Goal: Task Accomplishment & Management: Use online tool/utility

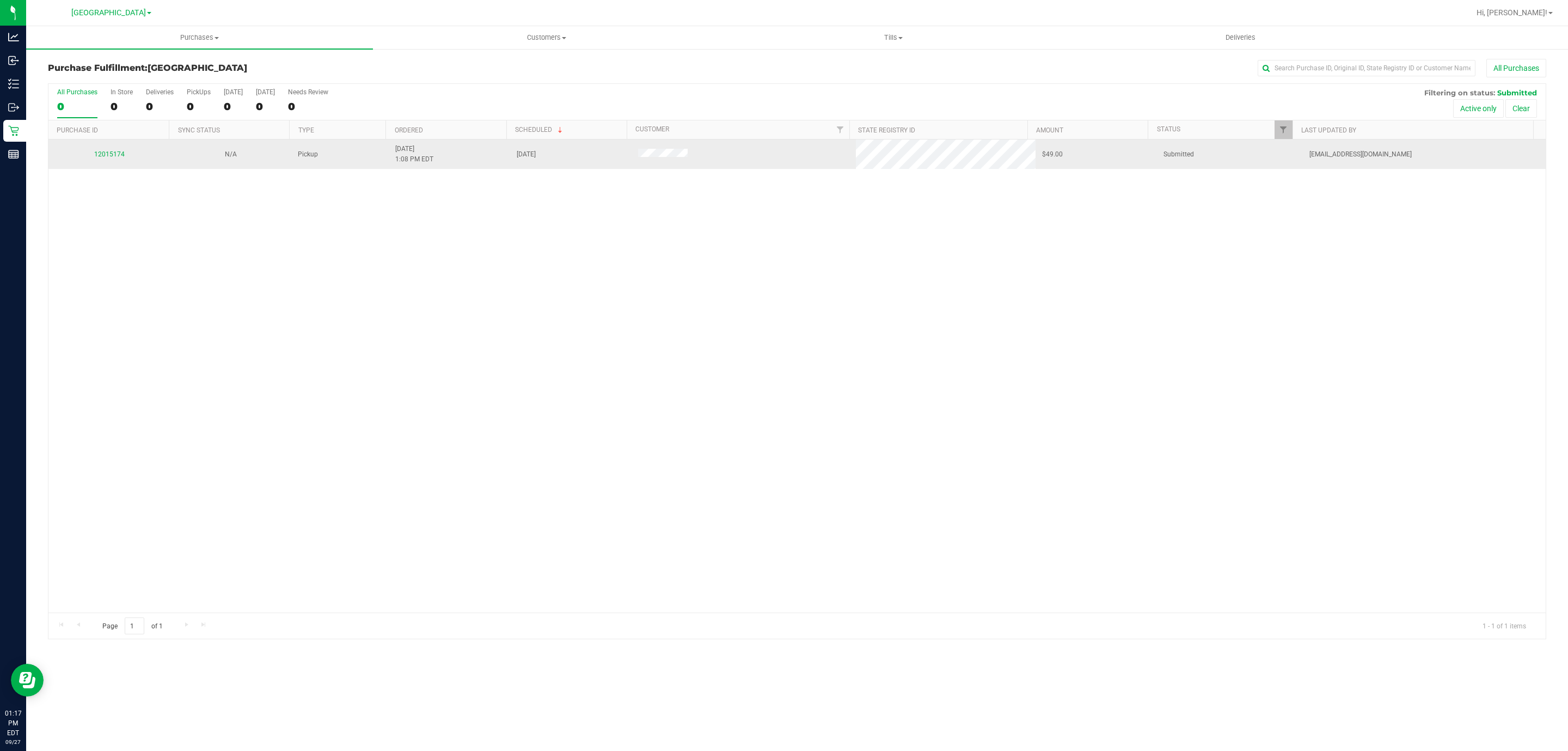
click at [107, 159] on div "12015174" at bounding box center [108, 154] width 108 height 10
click at [112, 158] on link "12015174" at bounding box center [109, 154] width 31 height 8
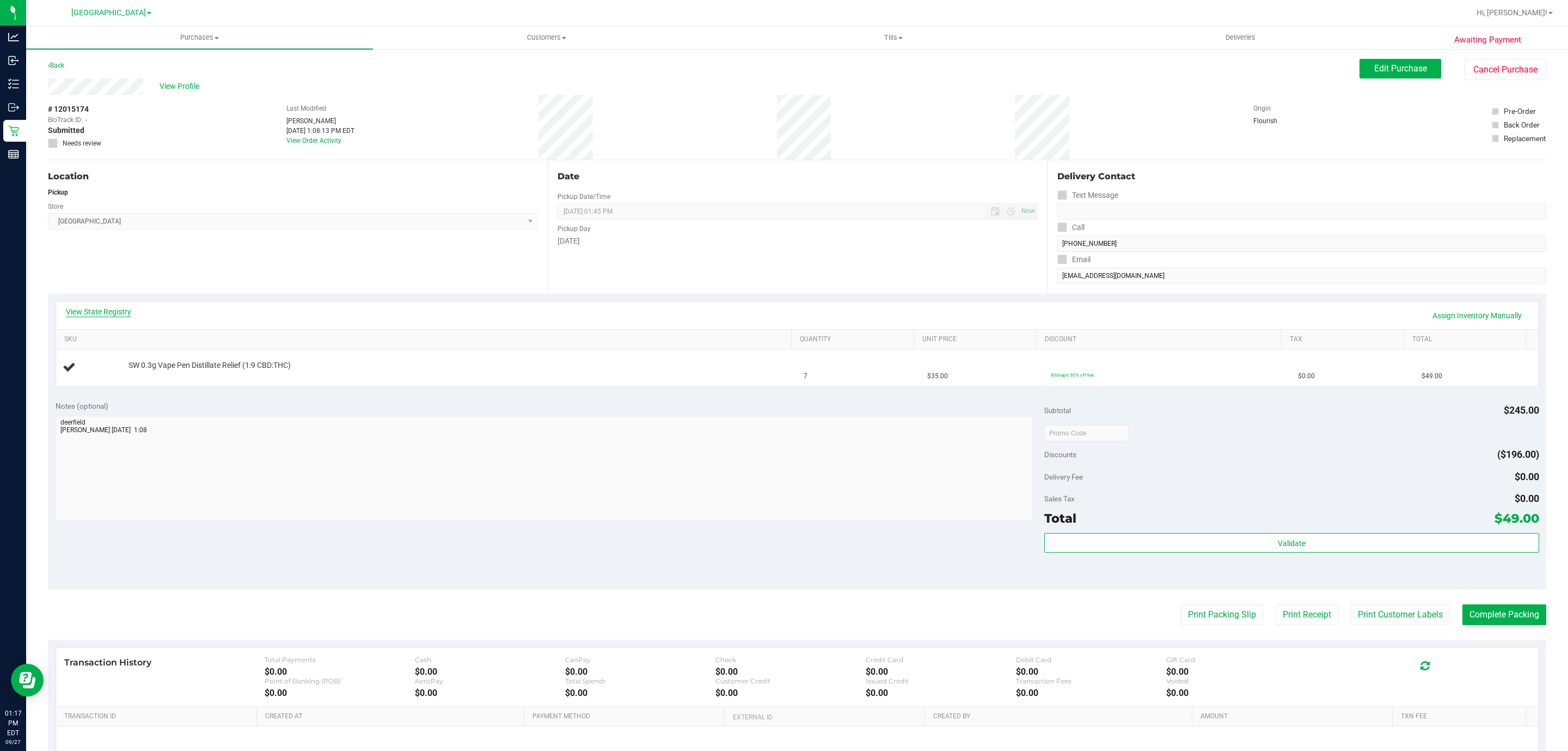
click at [106, 314] on link "View State Registry" at bounding box center [98, 311] width 66 height 11
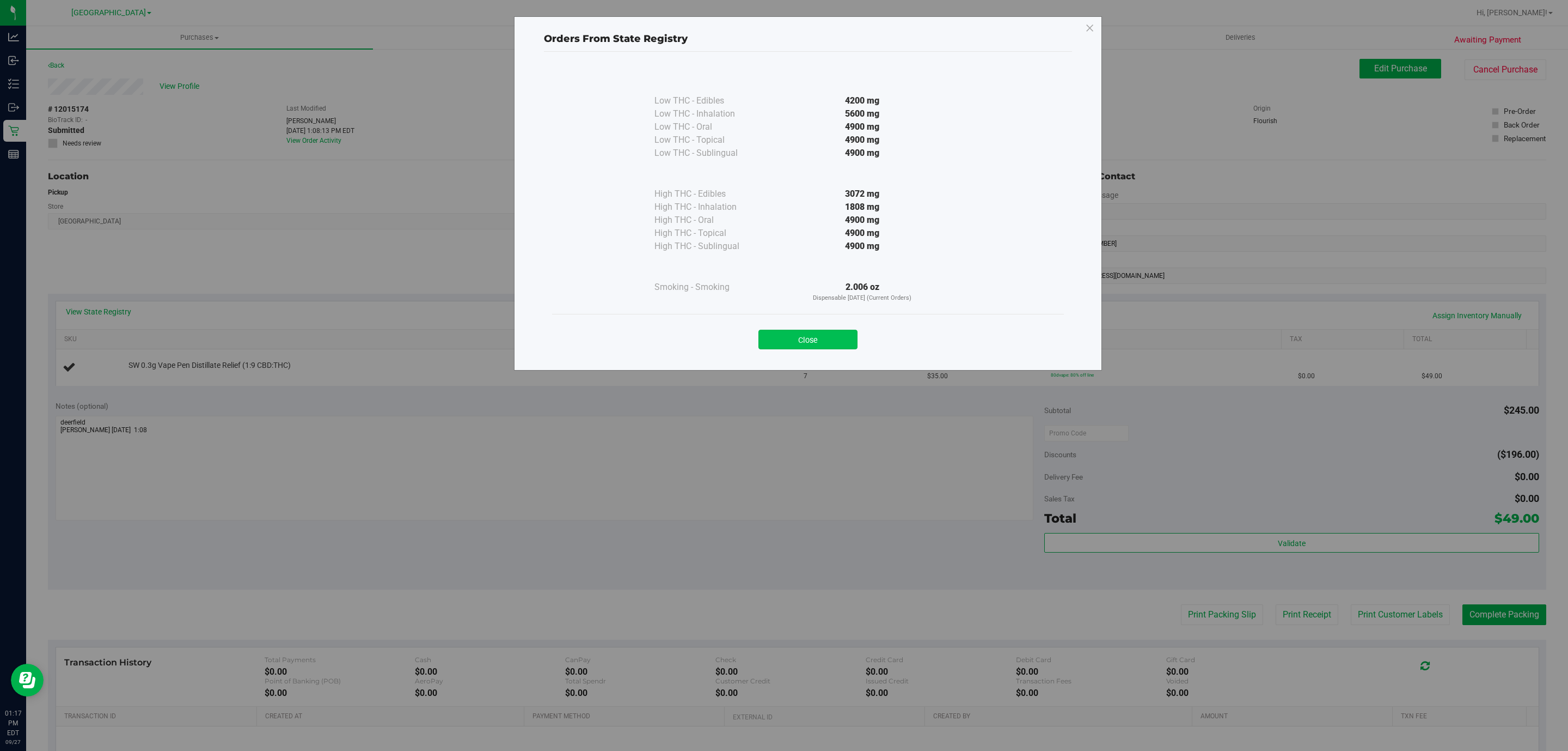
click at [837, 347] on button "Close" at bounding box center [808, 339] width 99 height 20
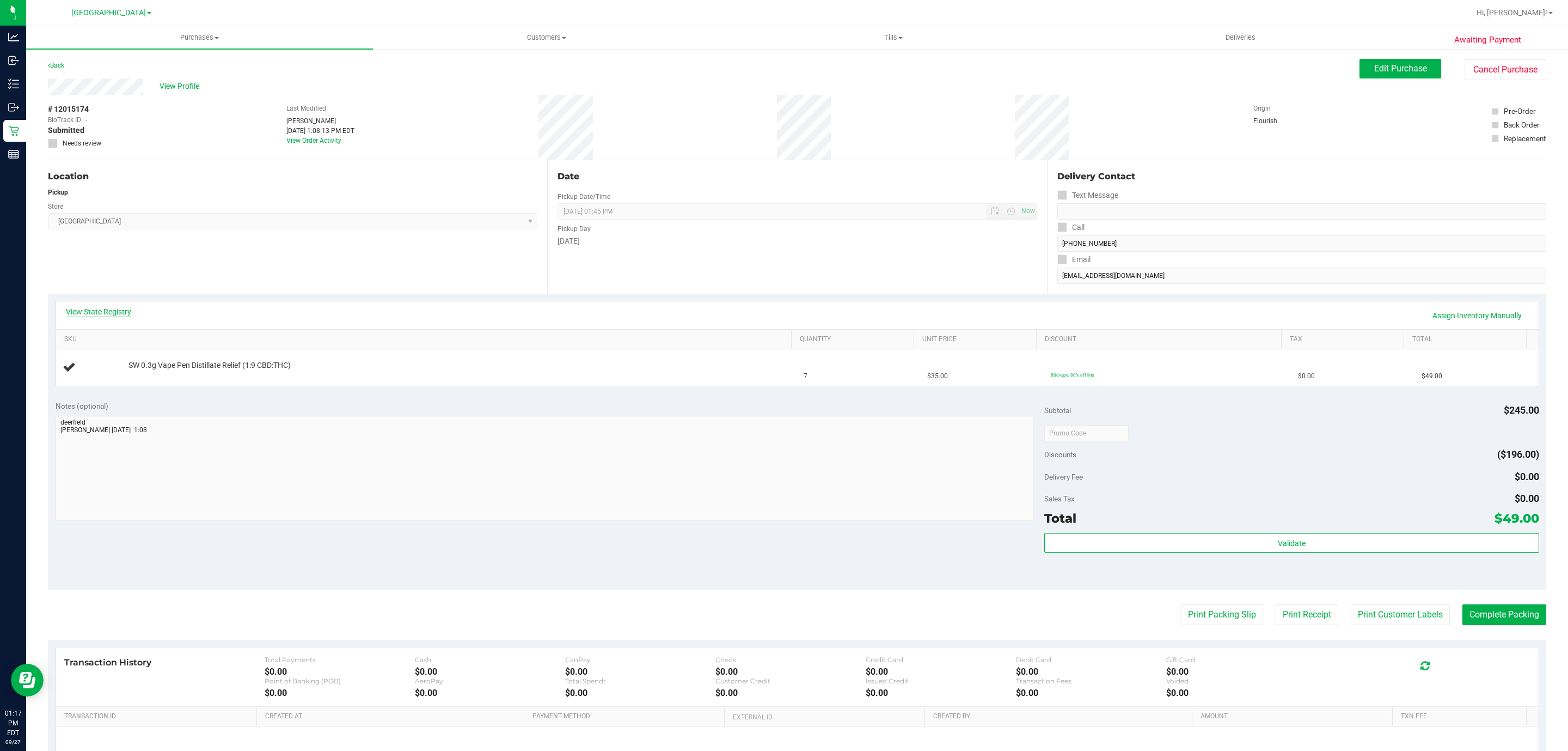
click at [110, 307] on link "View State Registry" at bounding box center [98, 311] width 66 height 11
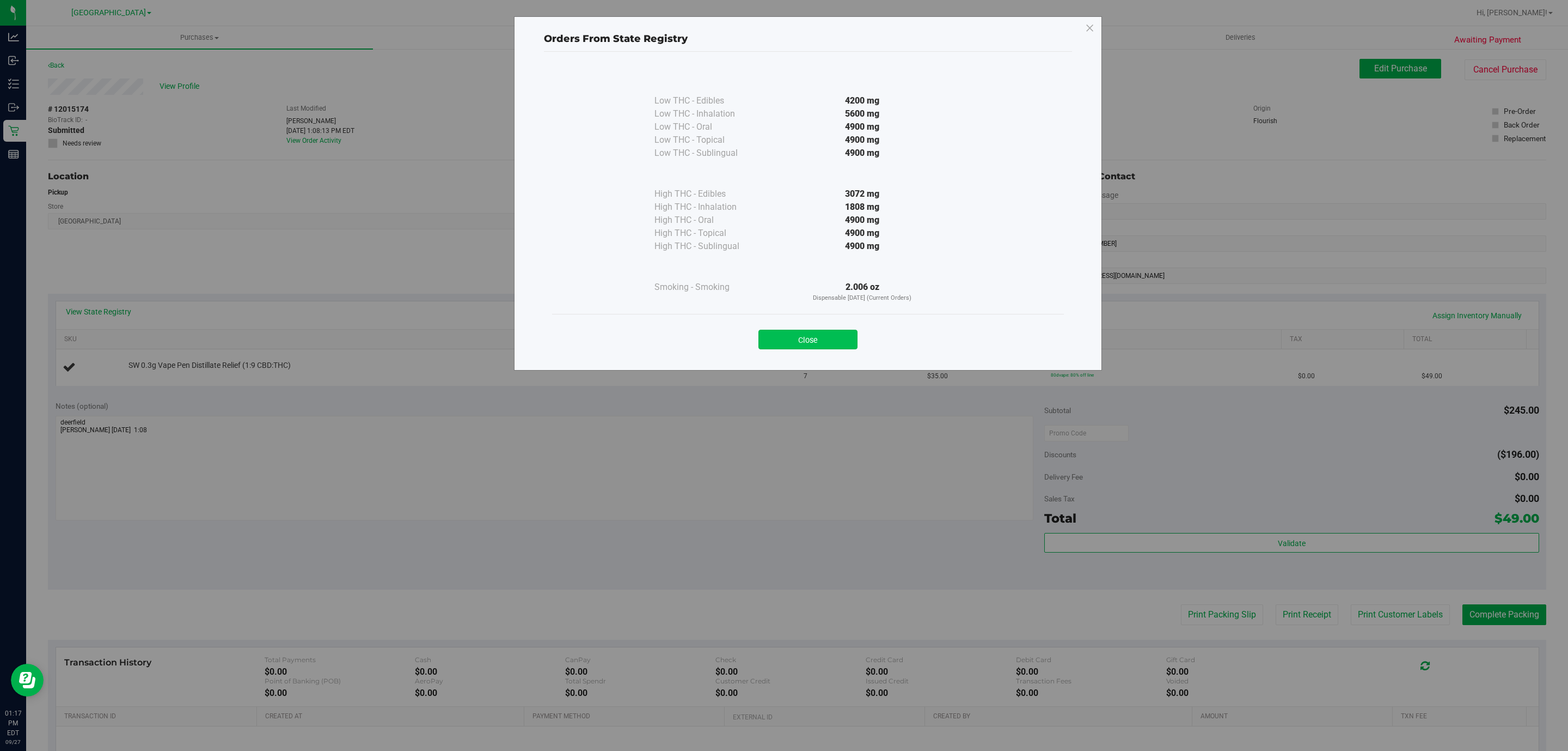
click at [843, 337] on button "Close" at bounding box center [808, 339] width 99 height 20
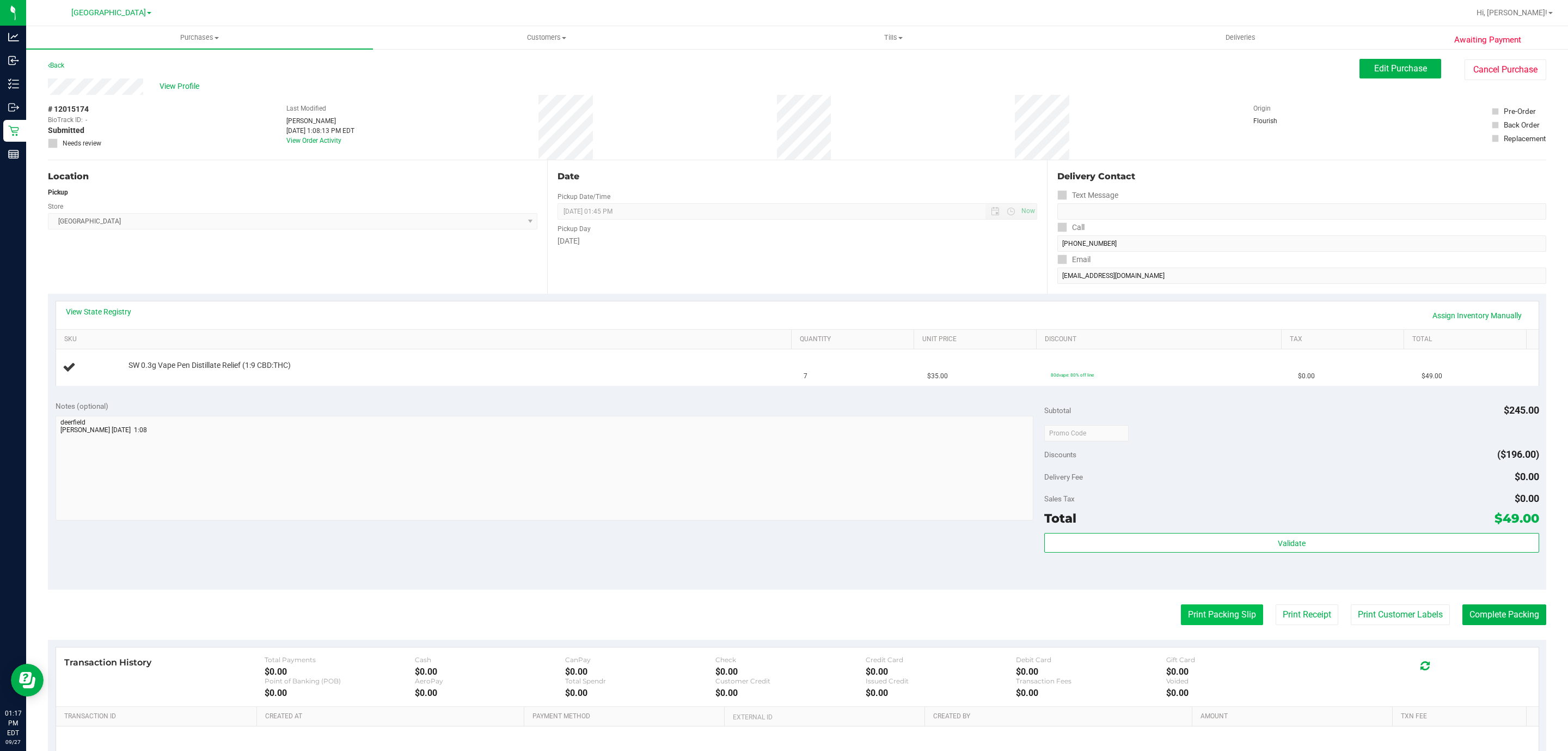
drag, startPoint x: 1157, startPoint y: 613, endPoint x: 1166, endPoint y: 612, distance: 9.1
click at [1159, 612] on div "Print Packing Slip Print Receipt Print Customer Labels Complete Packing" at bounding box center [797, 615] width 1498 height 21
click at [1181, 615] on button "Print Packing Slip" at bounding box center [1222, 615] width 82 height 21
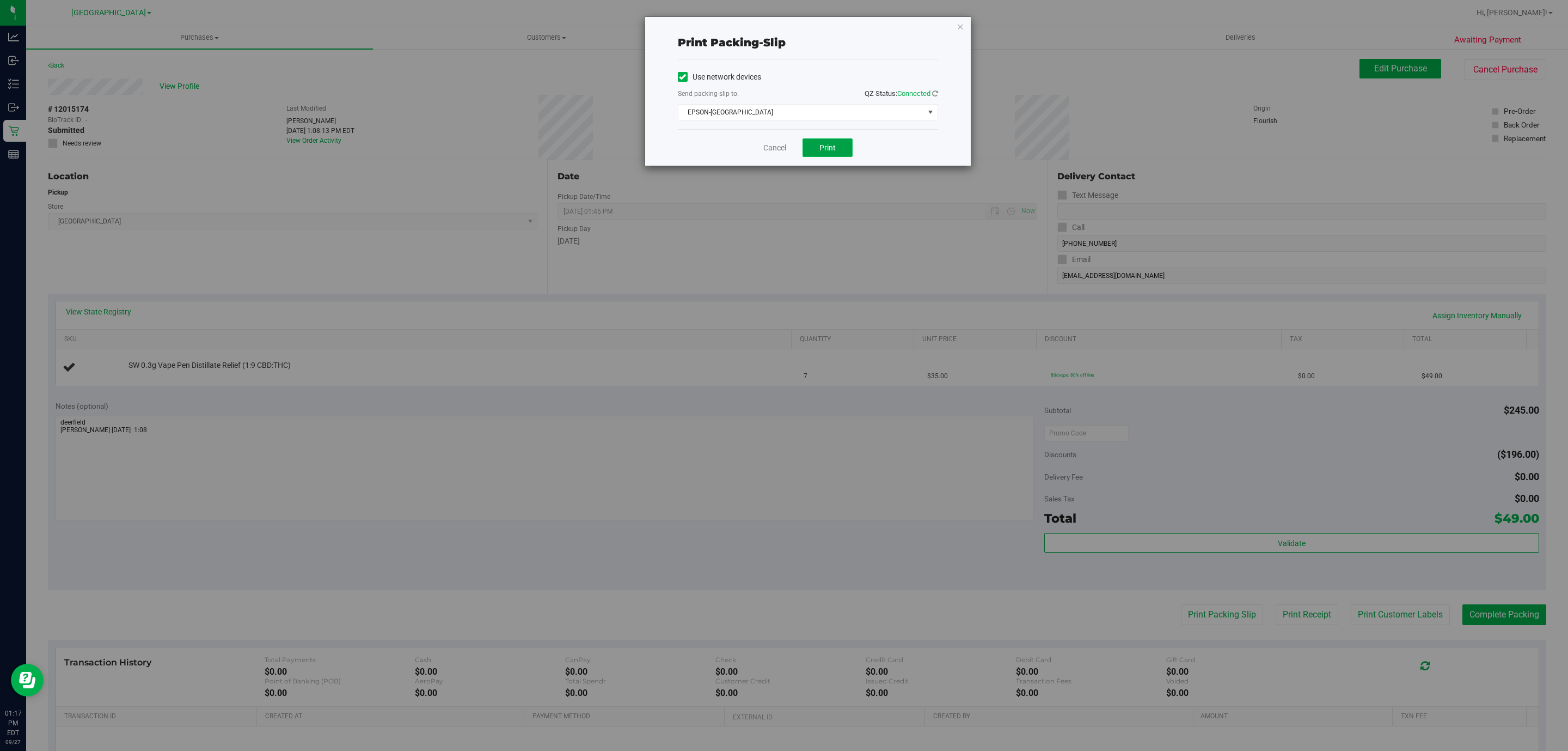
click at [817, 149] on button "Print" at bounding box center [828, 147] width 50 height 18
click at [773, 151] on link "Cancel" at bounding box center [774, 147] width 23 height 11
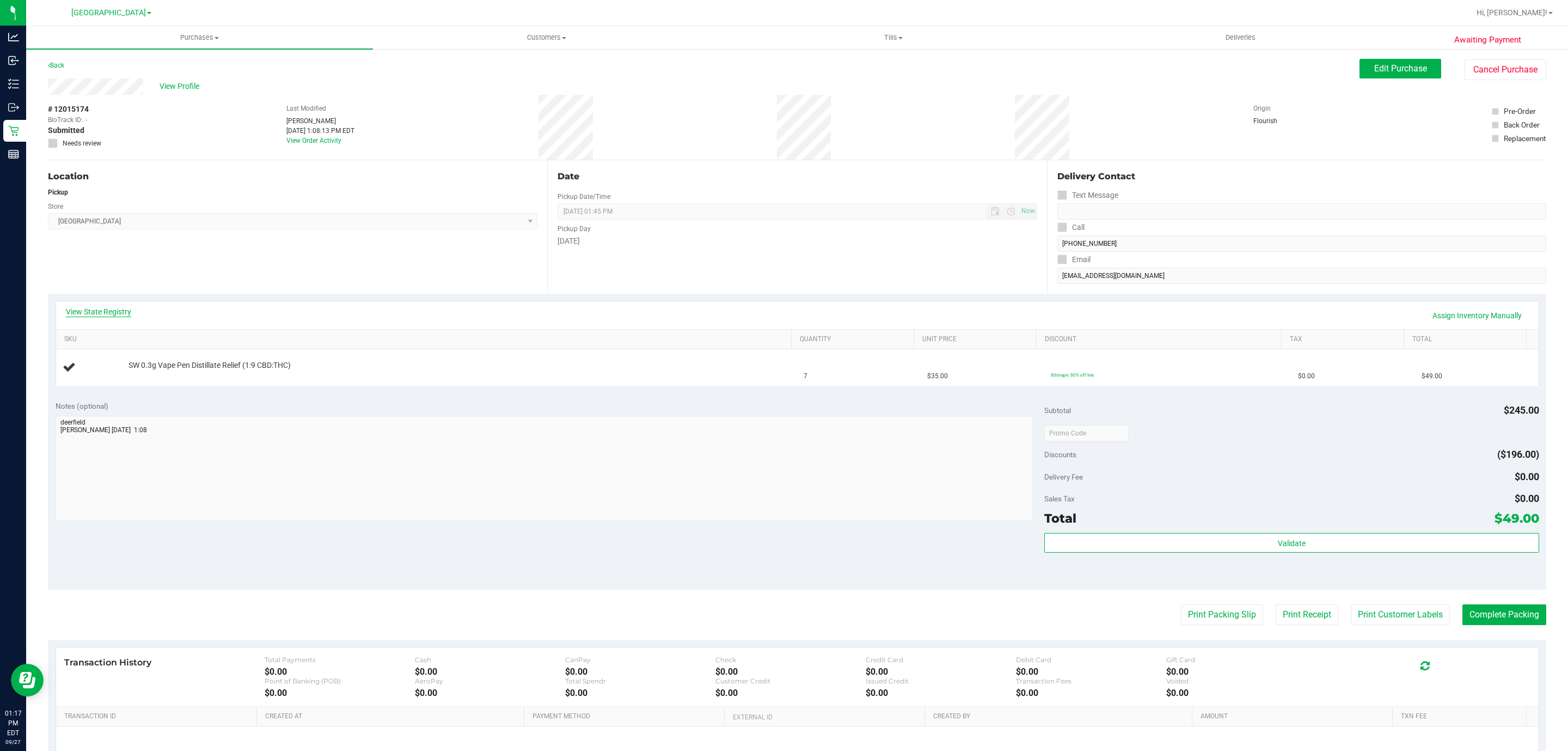
click at [124, 309] on link "View State Registry" at bounding box center [98, 311] width 66 height 11
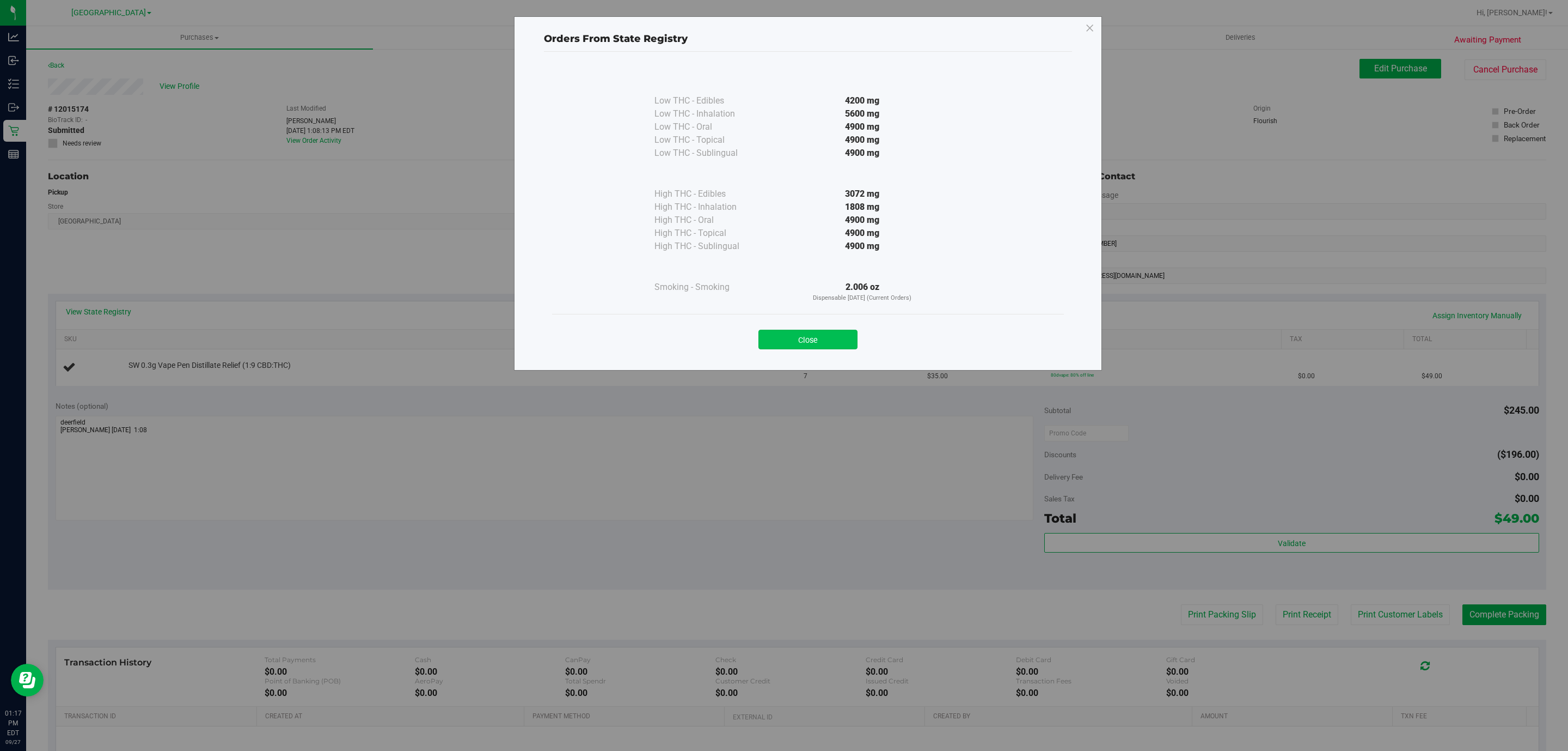
click at [797, 340] on button "Close" at bounding box center [808, 339] width 99 height 20
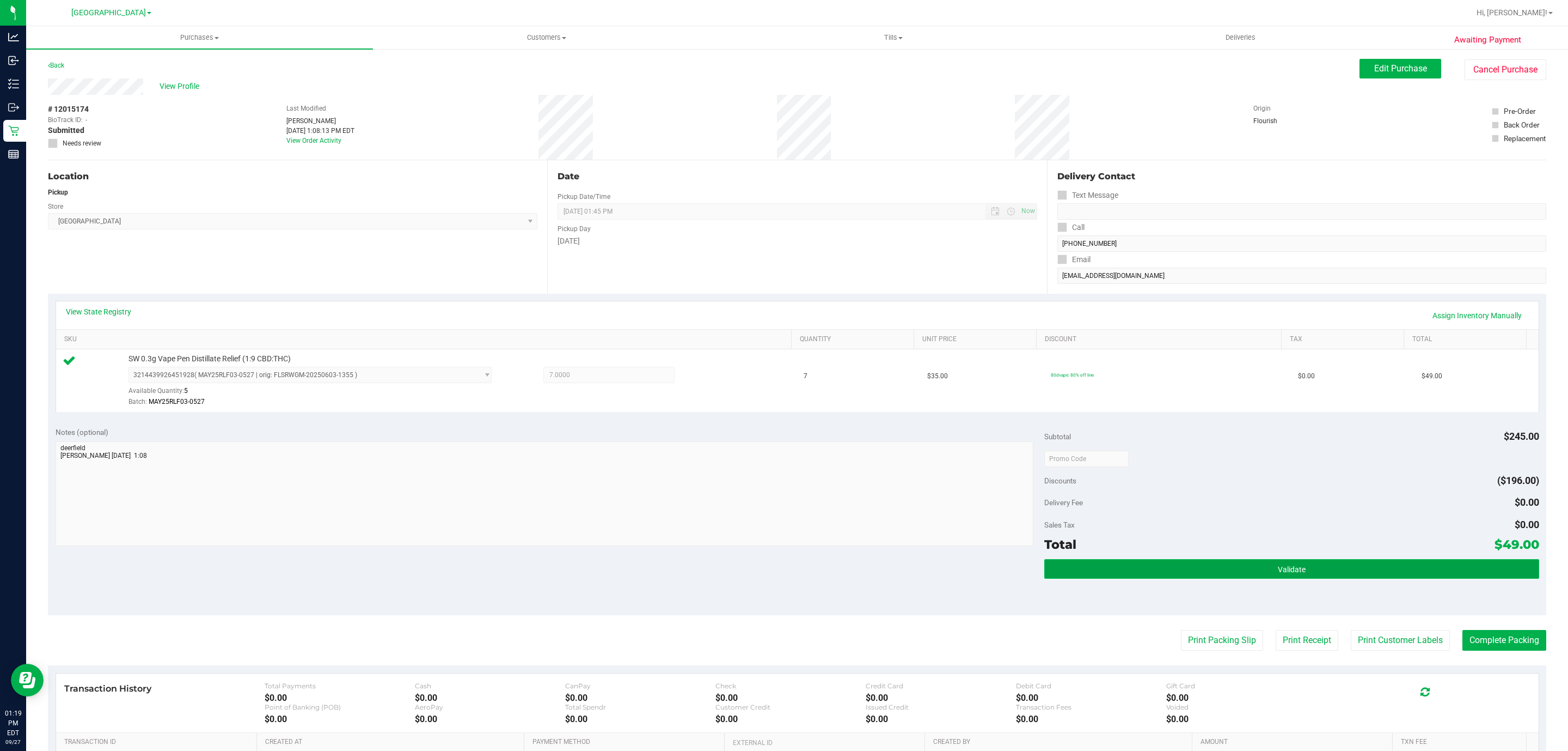
click at [1254, 578] on button "Validate" at bounding box center [1292, 568] width 494 height 20
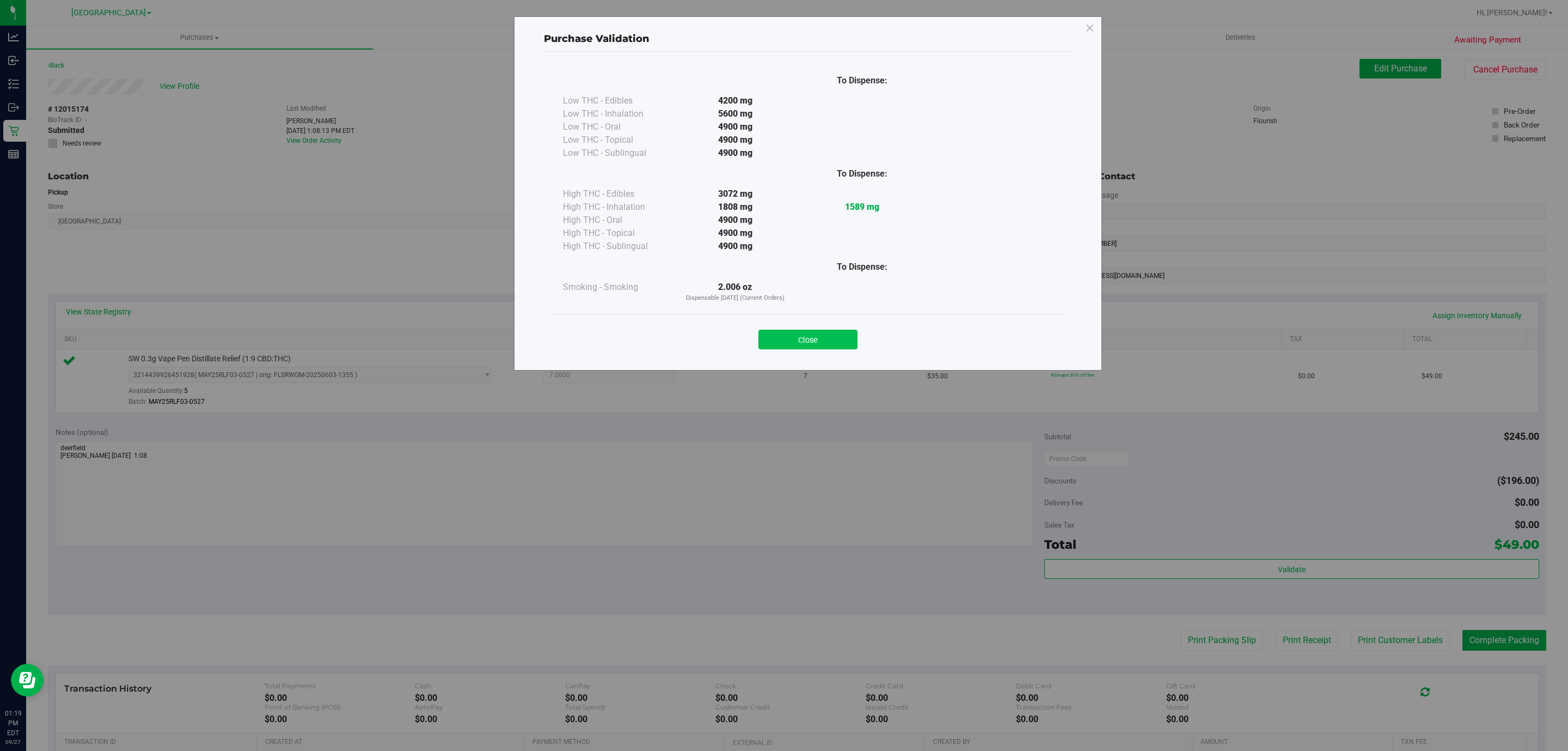
click at [817, 346] on button "Close" at bounding box center [808, 339] width 99 height 20
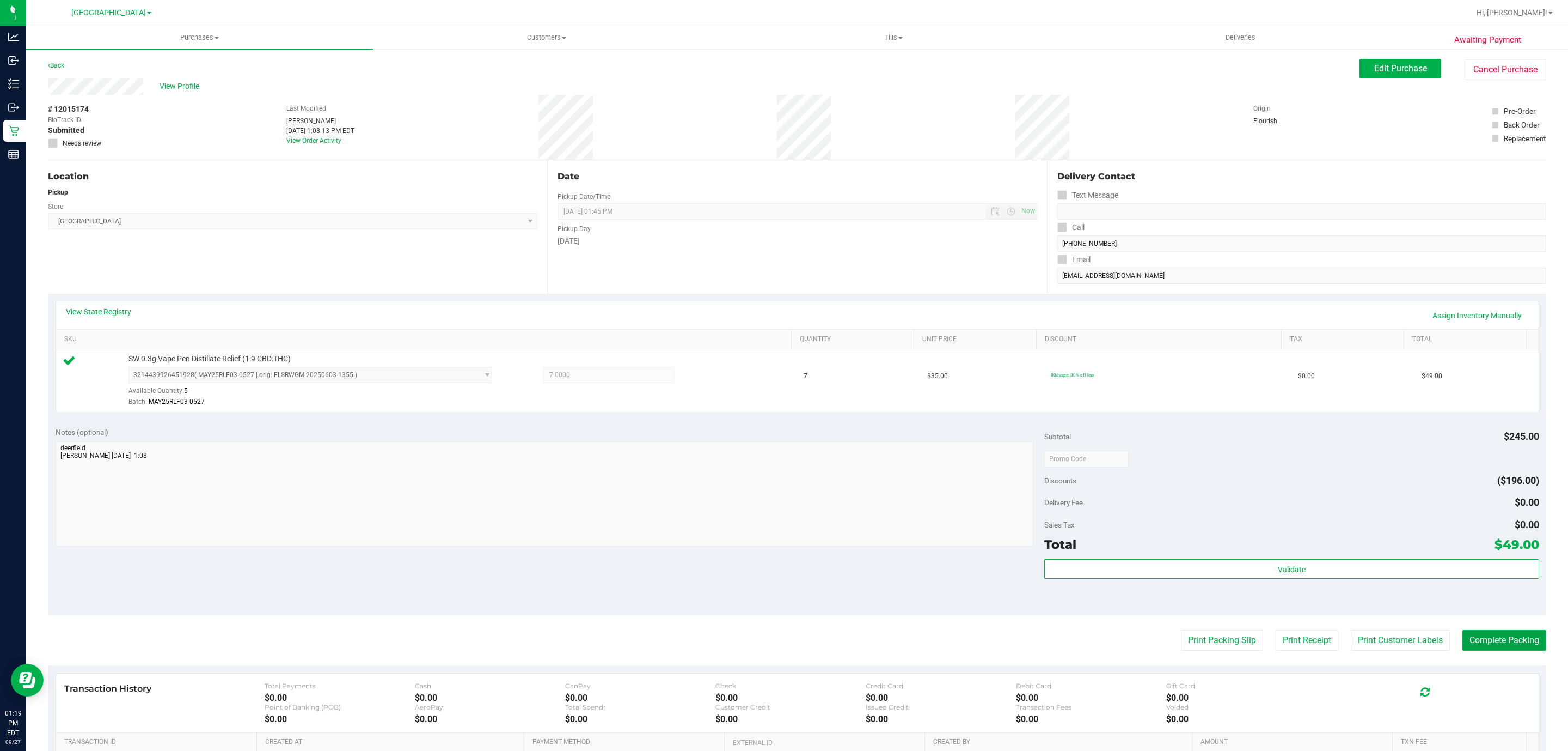
click at [1498, 641] on button "Complete Packing" at bounding box center [1505, 640] width 84 height 21
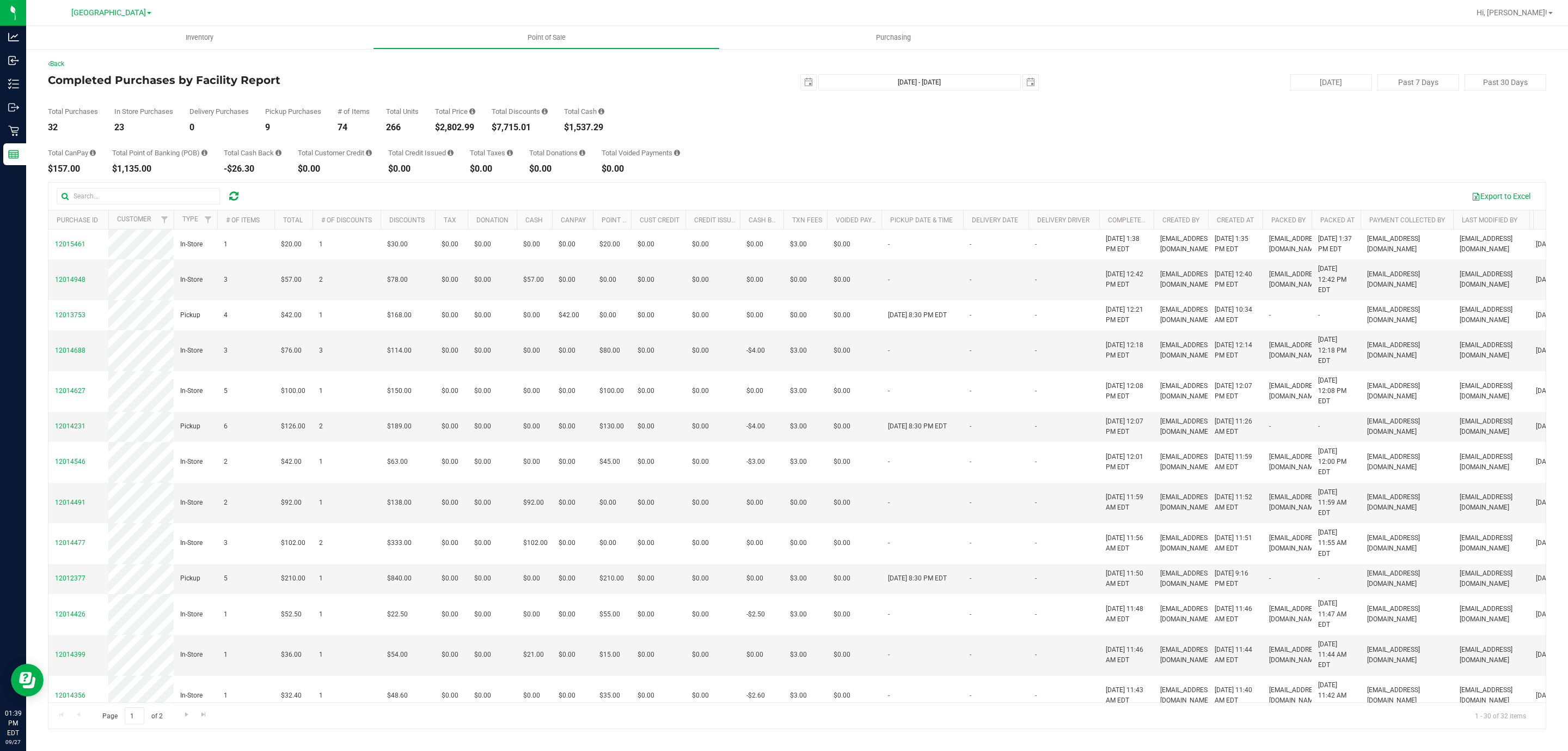
click at [465, 124] on div "$2,802.99" at bounding box center [455, 127] width 40 height 9
copy div "2,802.99"
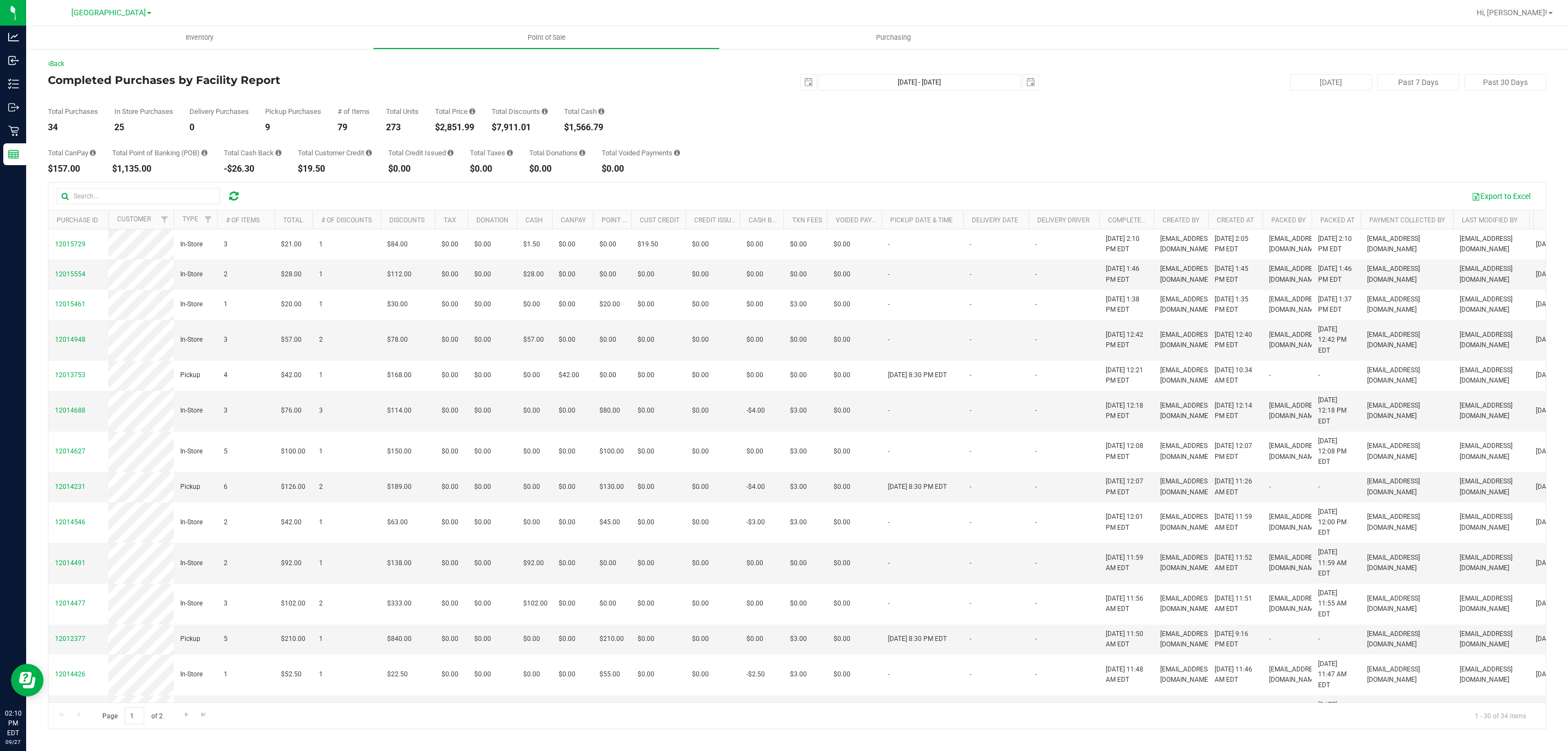
click at [459, 130] on div "$2,851.99" at bounding box center [455, 127] width 40 height 9
copy div "2,851.99"
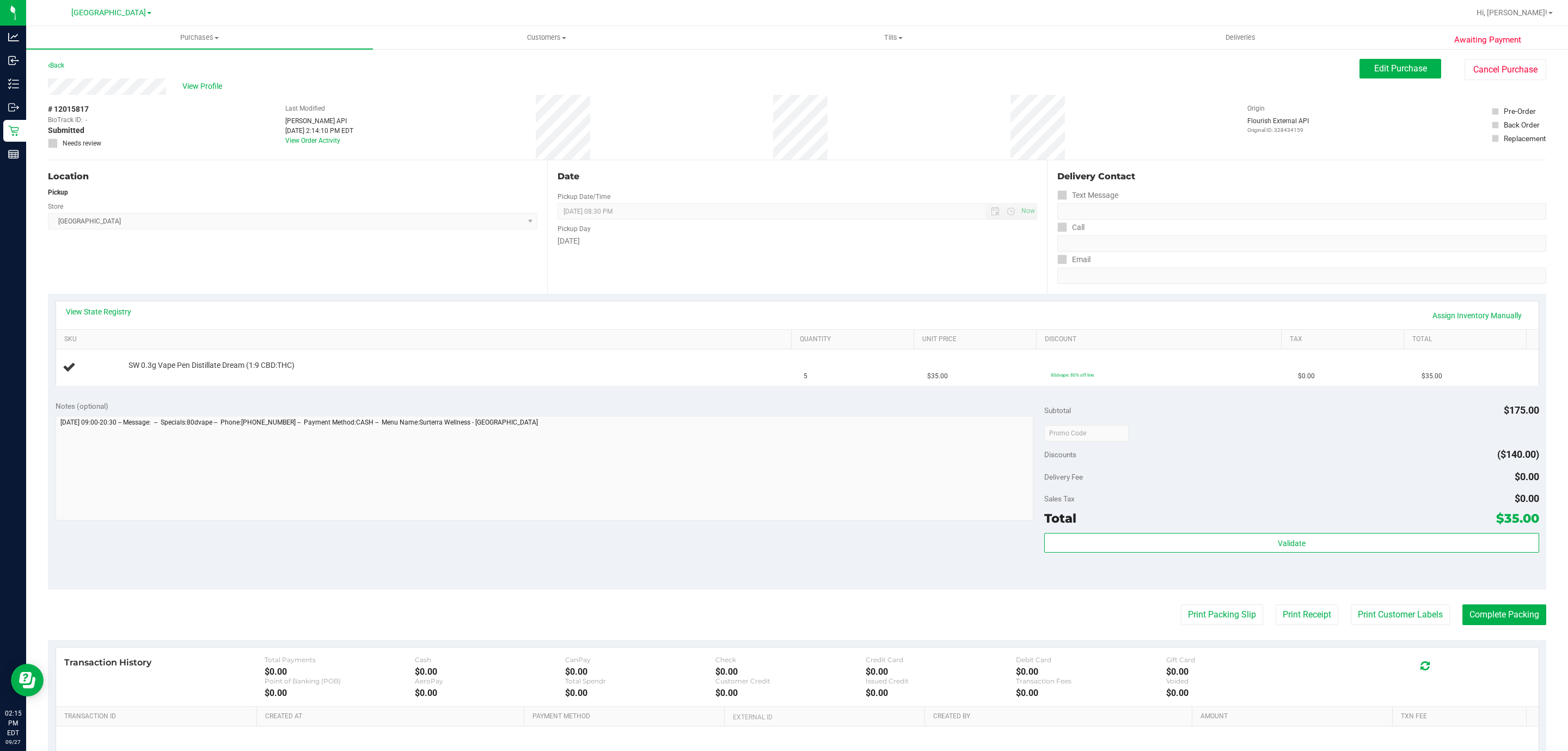
click at [104, 308] on link "View State Registry" at bounding box center [98, 311] width 66 height 11
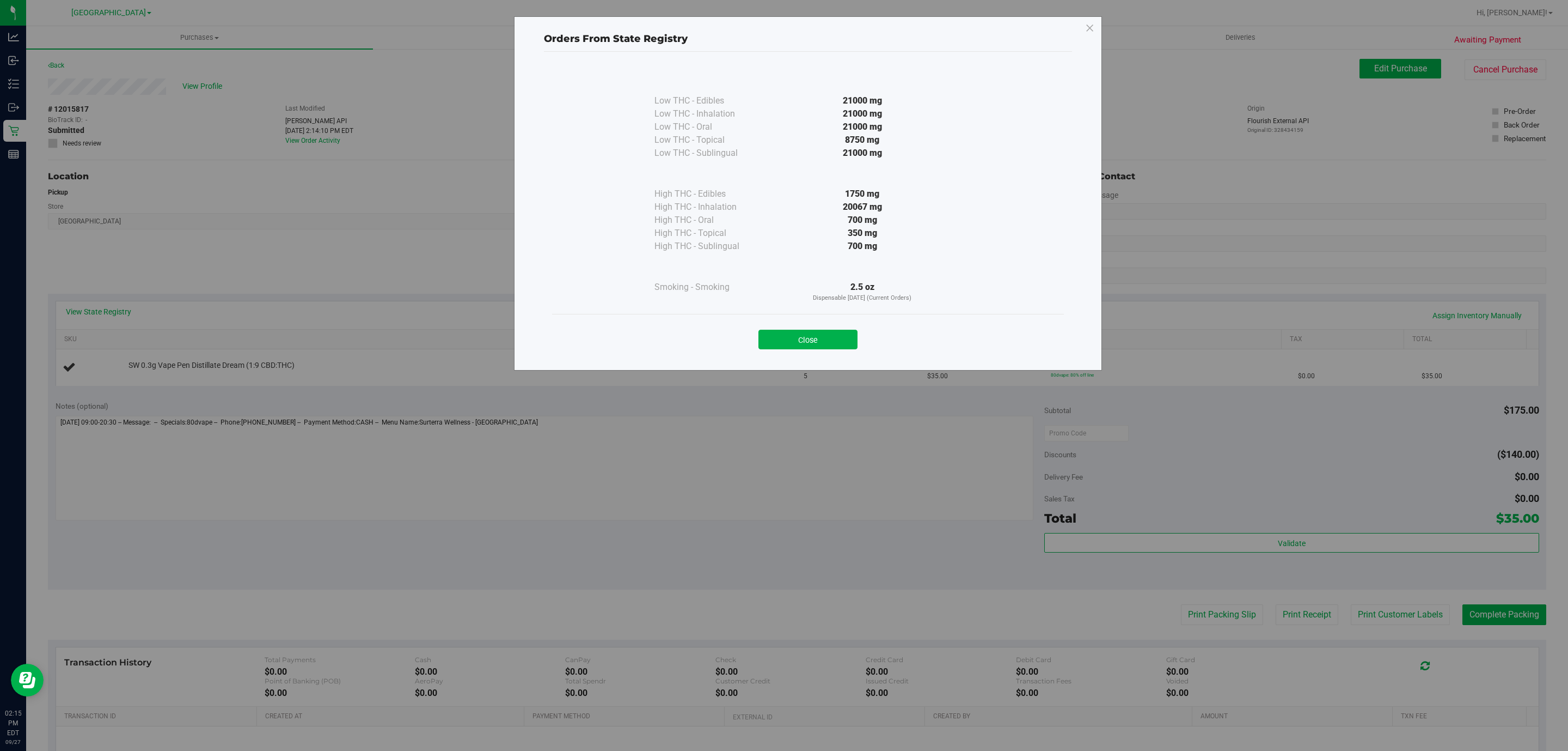
click at [1083, 30] on div "Orders From State Registry Low THC - Edibles 21000 mg" at bounding box center [808, 193] width 588 height 354
click at [1094, 31] on div "Orders From State Registry Low THC - Edibles 21000 mg" at bounding box center [808, 193] width 588 height 354
click at [1094, 20] on icon at bounding box center [1090, 29] width 10 height 17
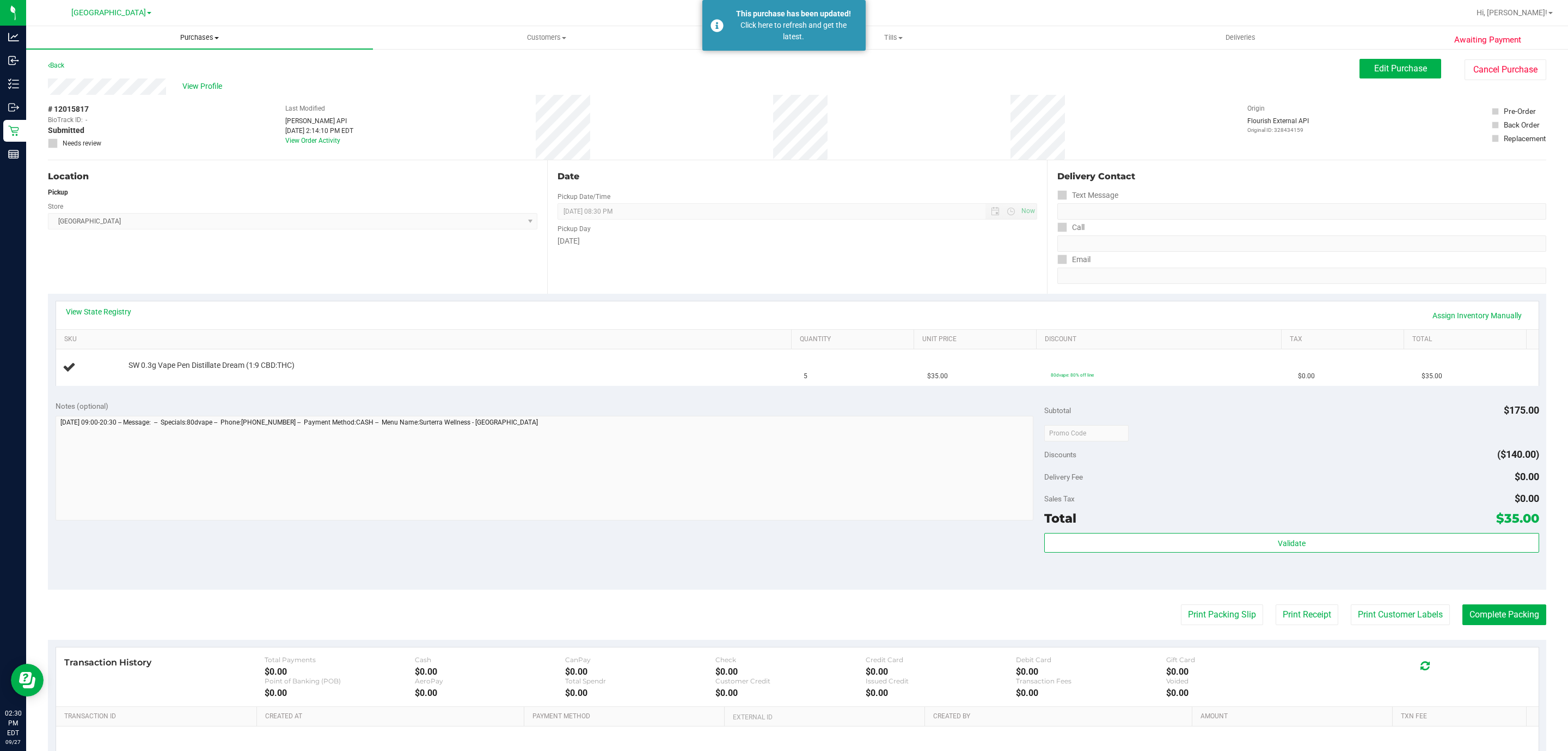
click at [200, 43] on uib-tab-heading "Purchases Summary of purchases Fulfillment All purchases" at bounding box center [200, 37] width 347 height 23
click at [194, 86] on li "All purchases" at bounding box center [200, 92] width 347 height 13
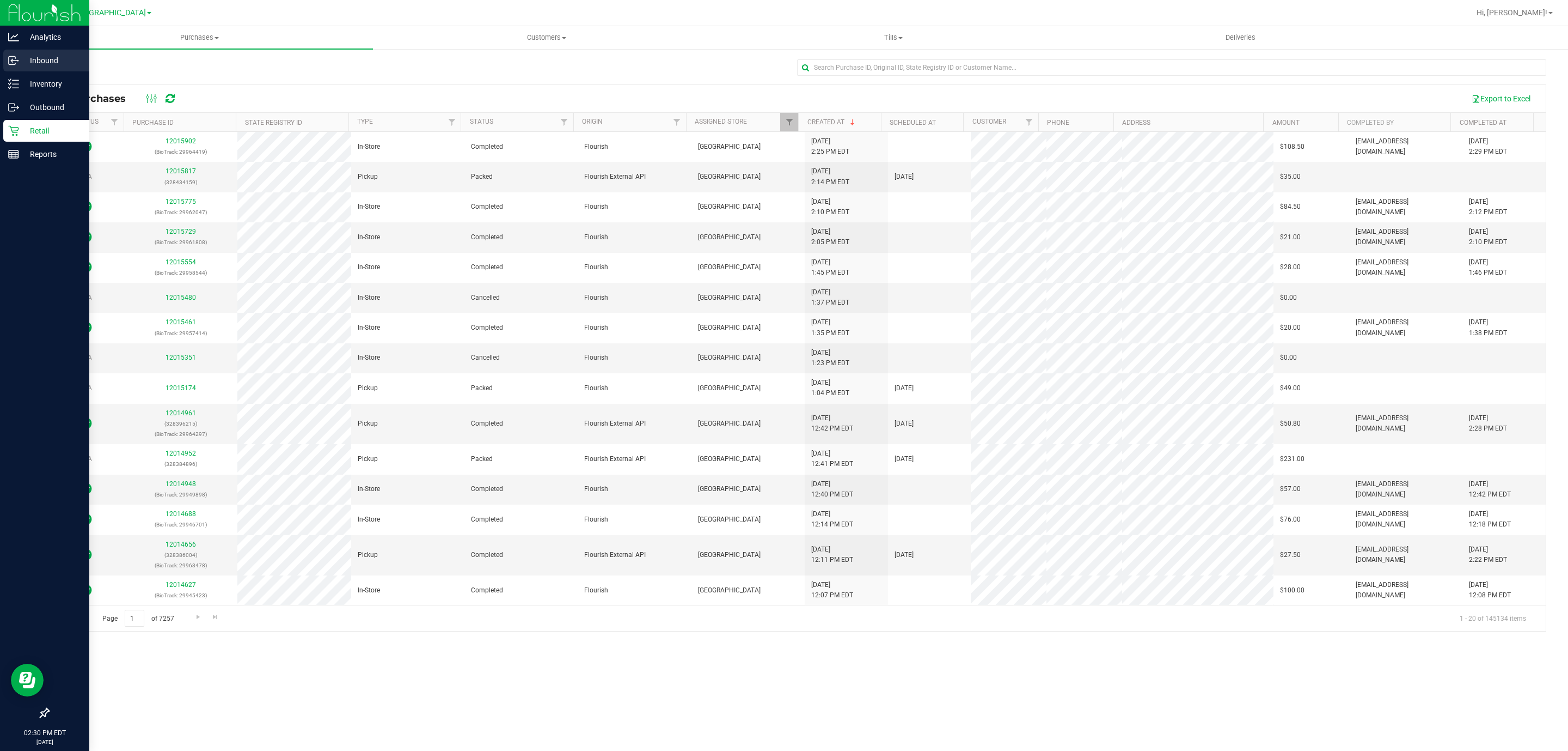
click at [63, 60] on p "Inbound" at bounding box center [51, 60] width 66 height 13
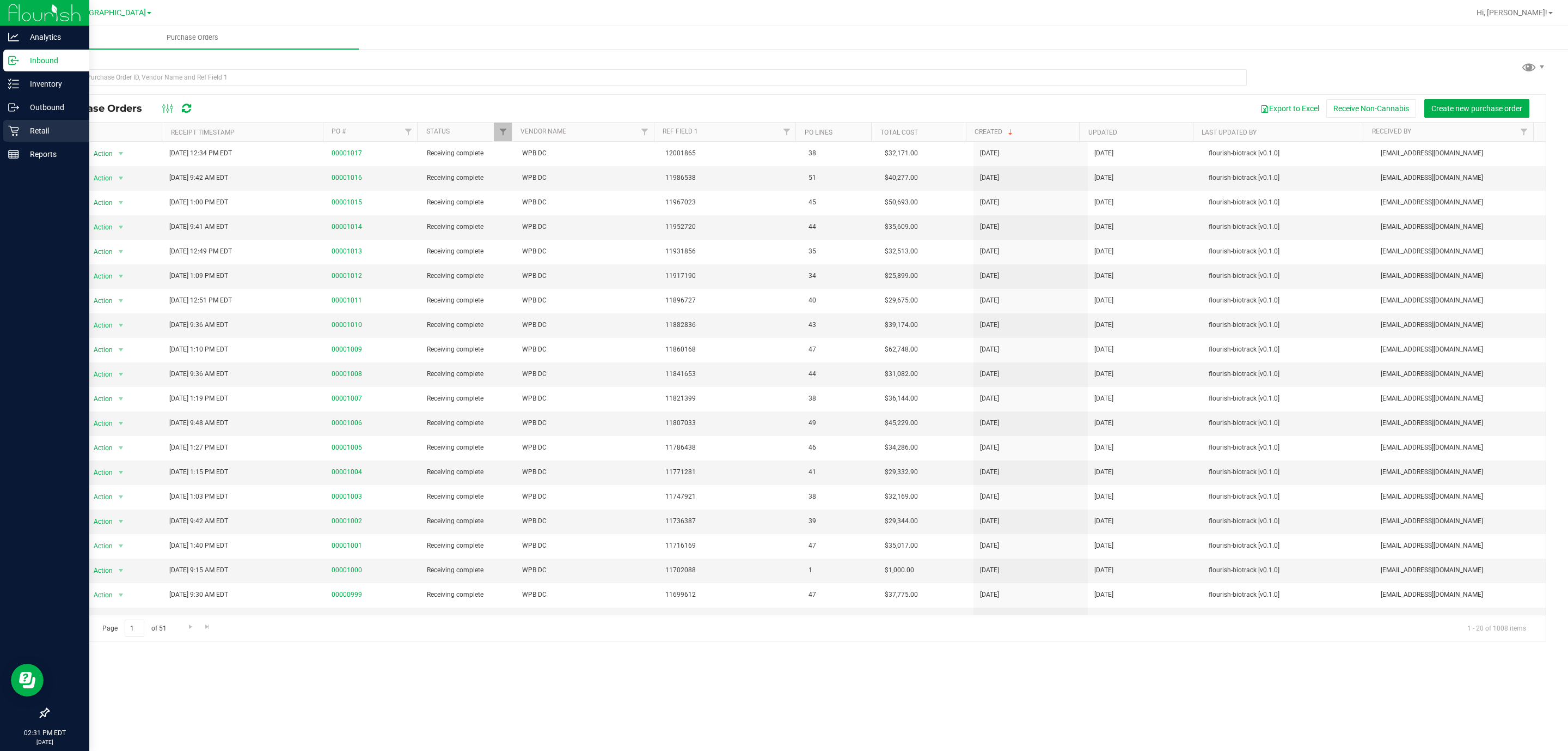
click at [60, 131] on p "Retail" at bounding box center [51, 131] width 66 height 13
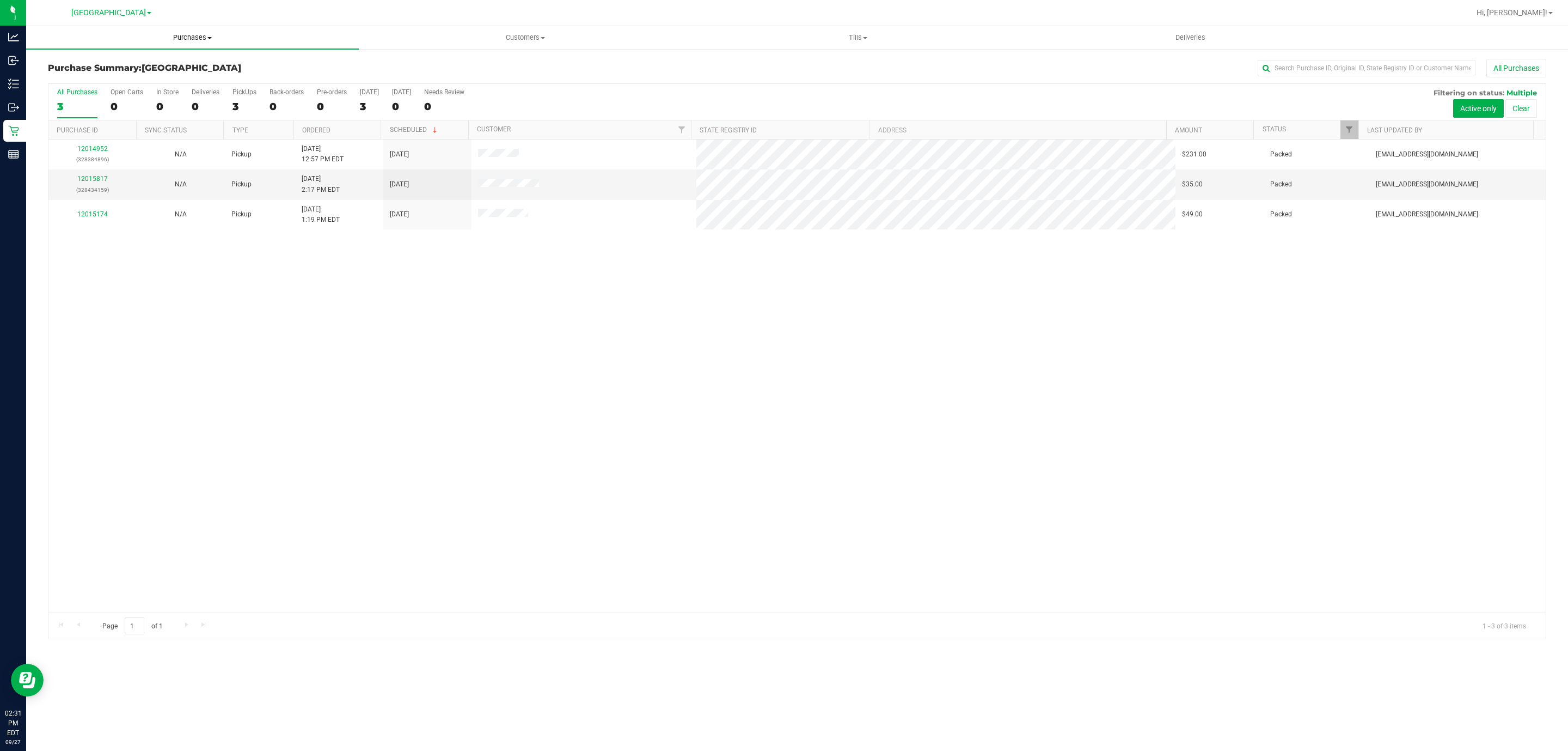
click at [173, 35] on span "Purchases" at bounding box center [192, 37] width 333 height 10
click at [167, 82] on li "Fulfillment" at bounding box center [192, 78] width 333 height 13
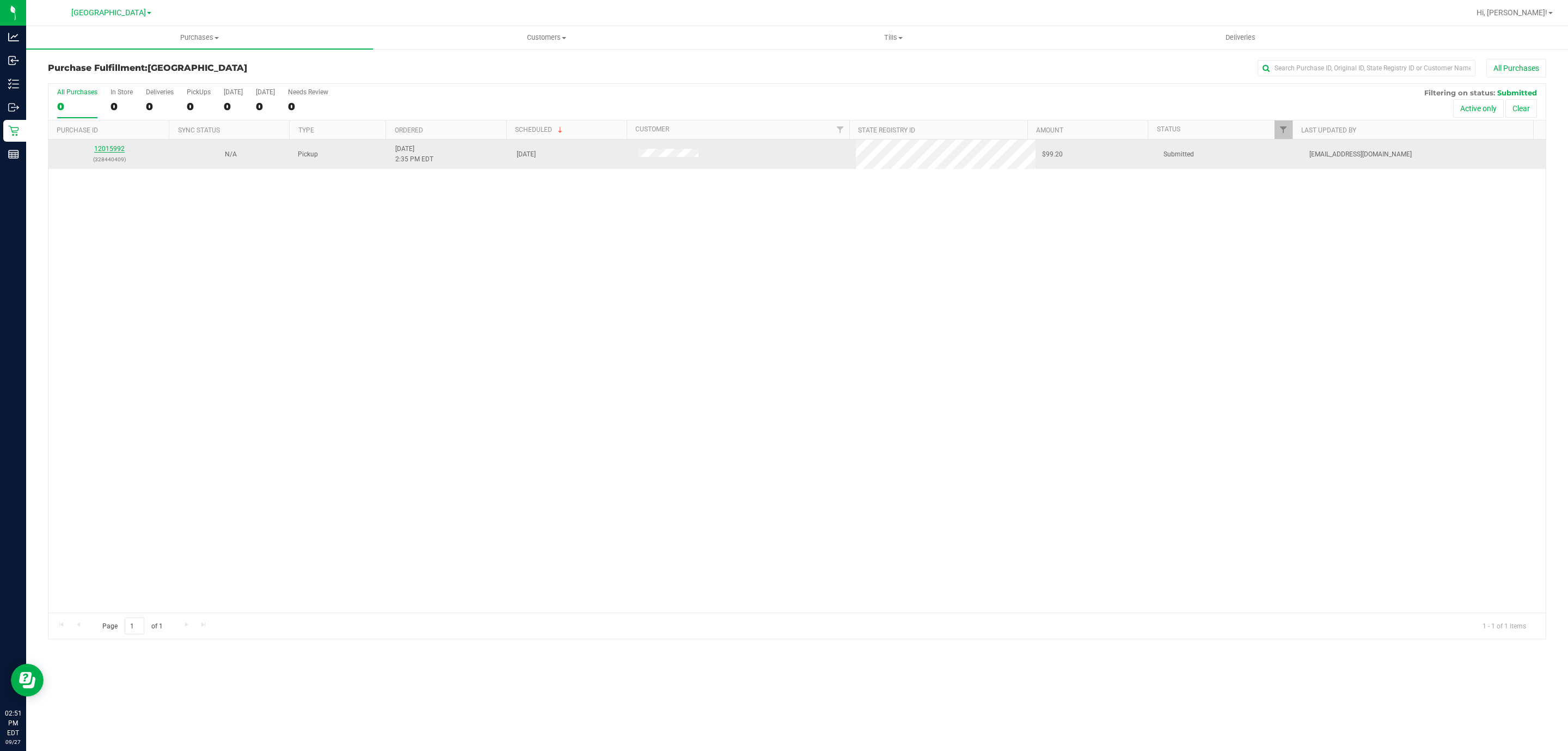
click at [111, 149] on link "12015992" at bounding box center [109, 149] width 31 height 8
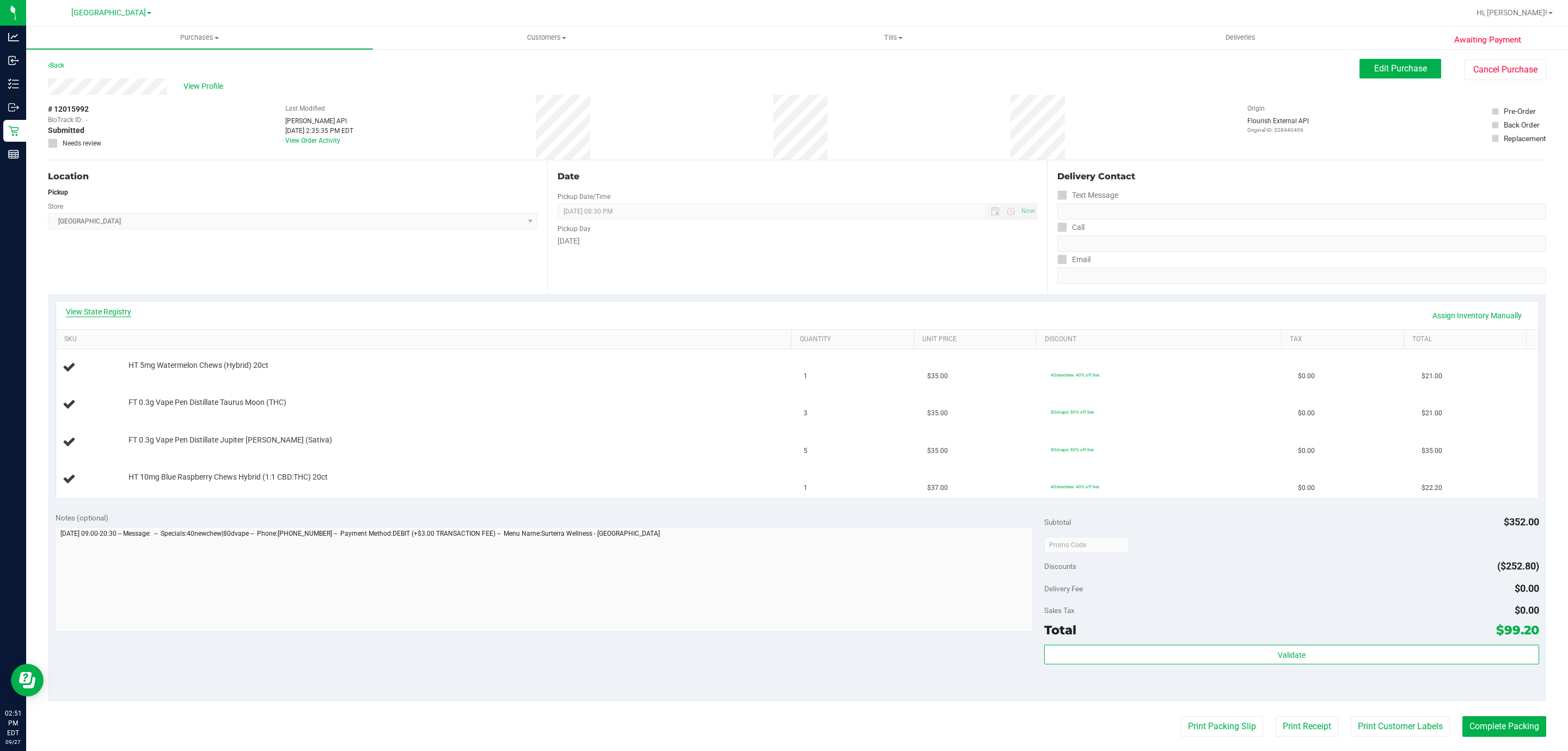
click at [105, 307] on link "View State Registry" at bounding box center [98, 311] width 66 height 11
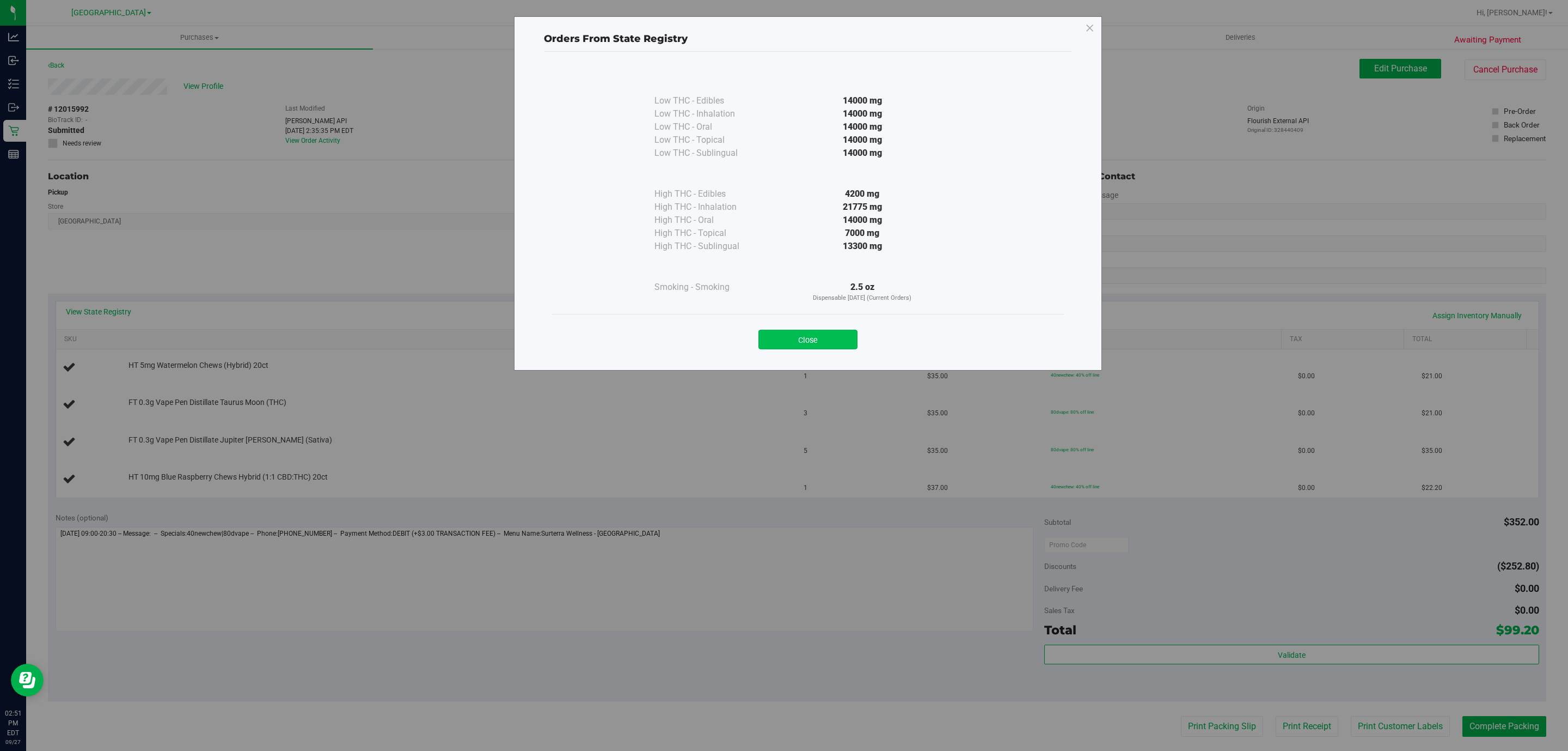
click at [781, 340] on button "Close" at bounding box center [808, 339] width 99 height 20
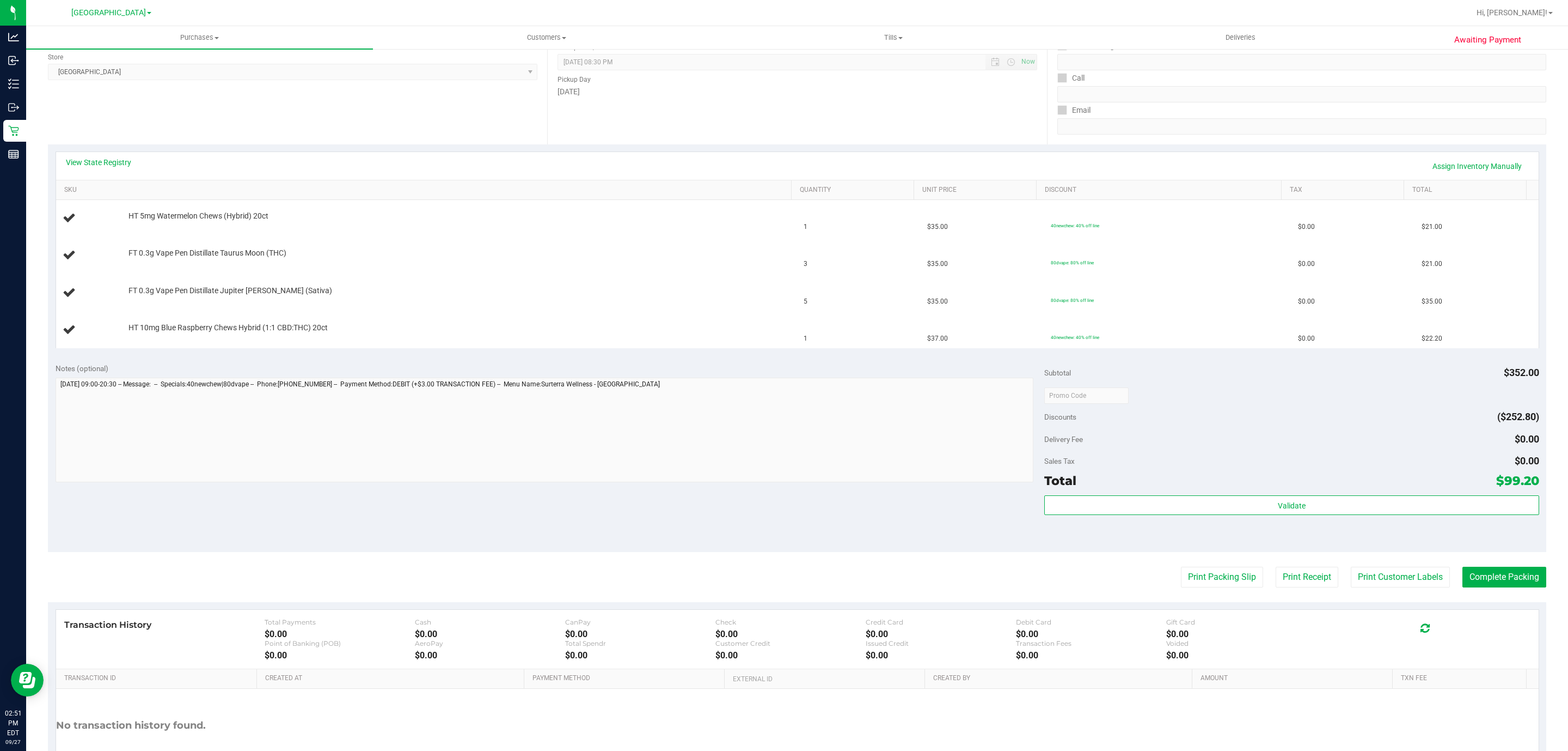
scroll to position [163, 0]
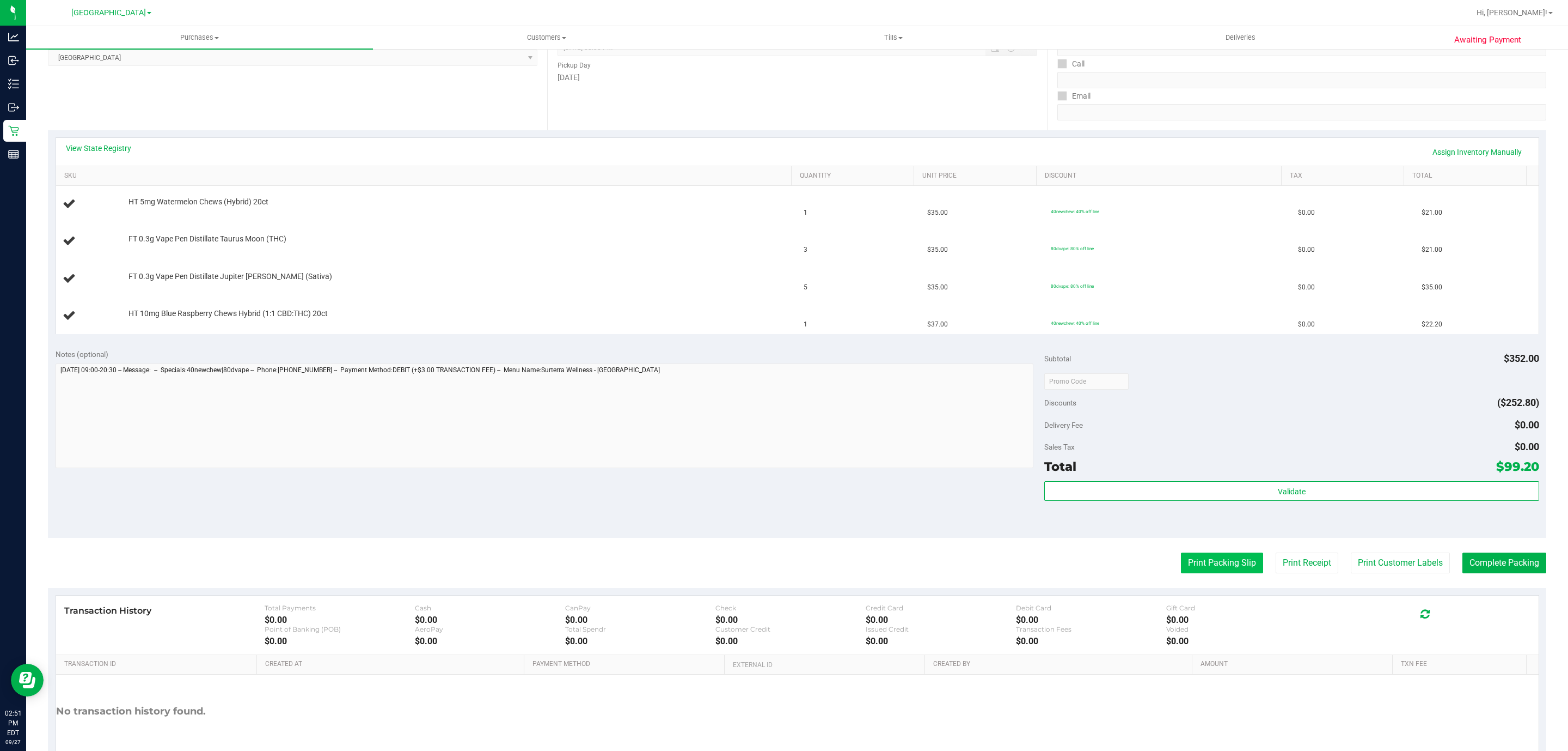
click at [1181, 567] on button "Print Packing Slip" at bounding box center [1222, 562] width 82 height 21
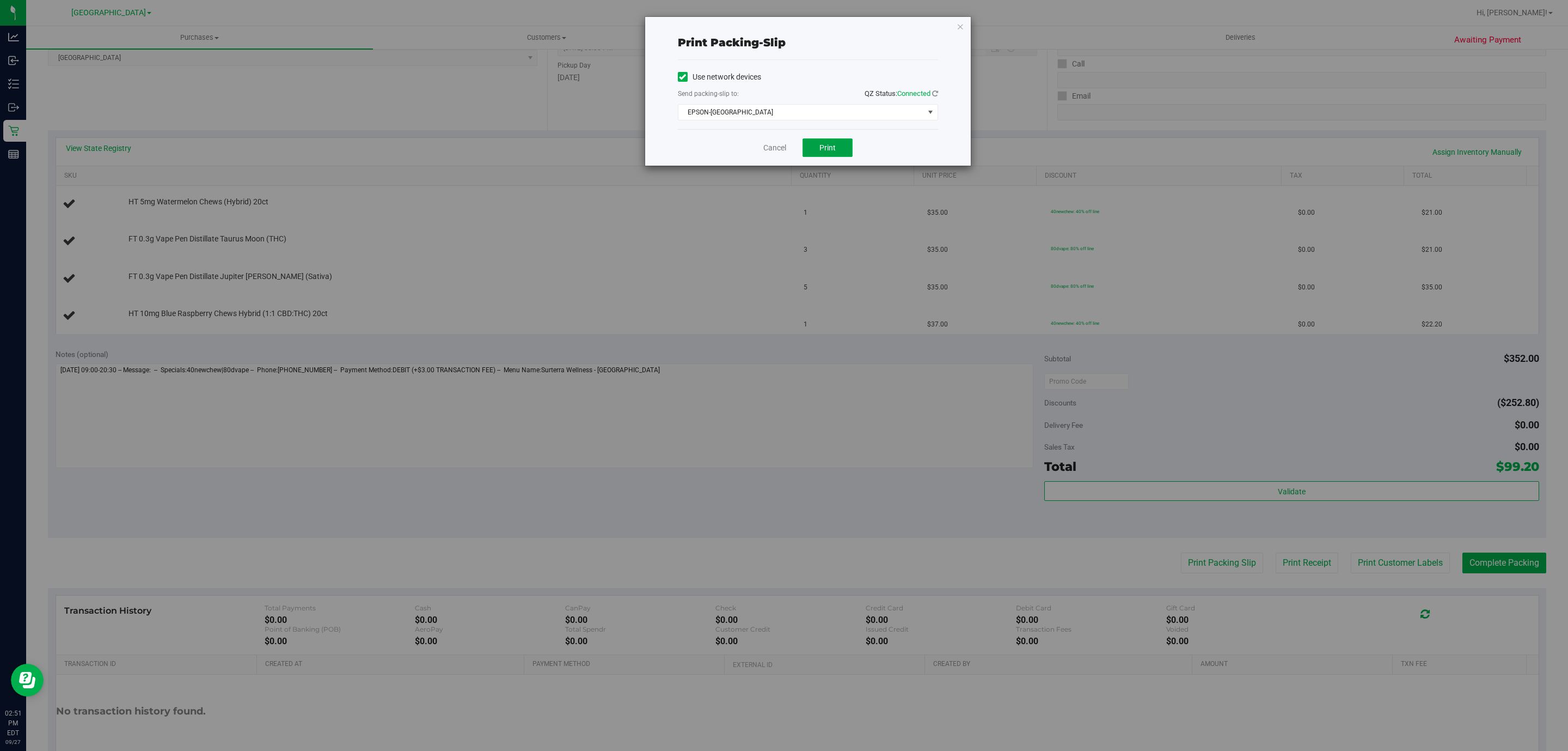
click at [837, 154] on button "Print" at bounding box center [828, 147] width 50 height 18
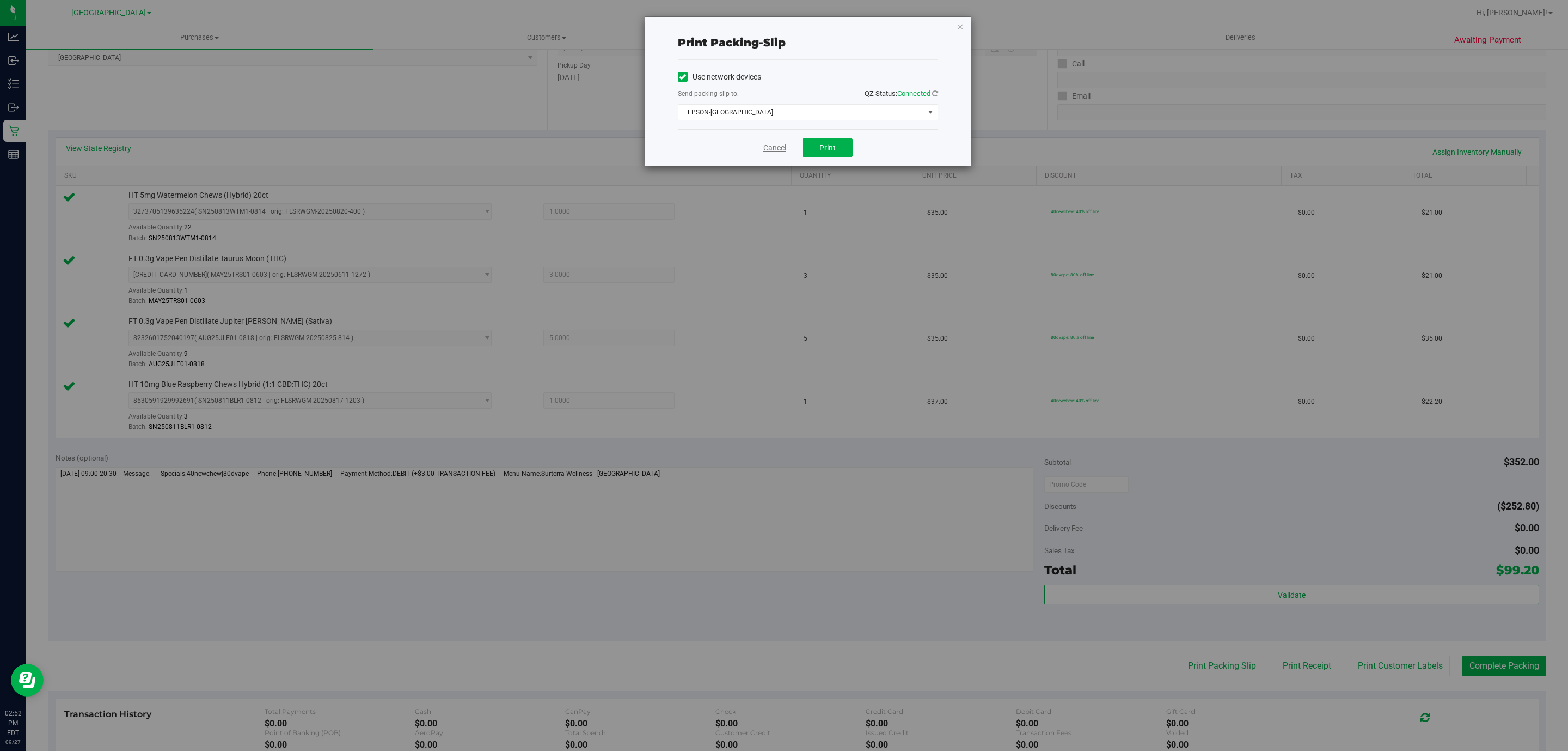
click at [774, 149] on link "Cancel" at bounding box center [774, 147] width 23 height 11
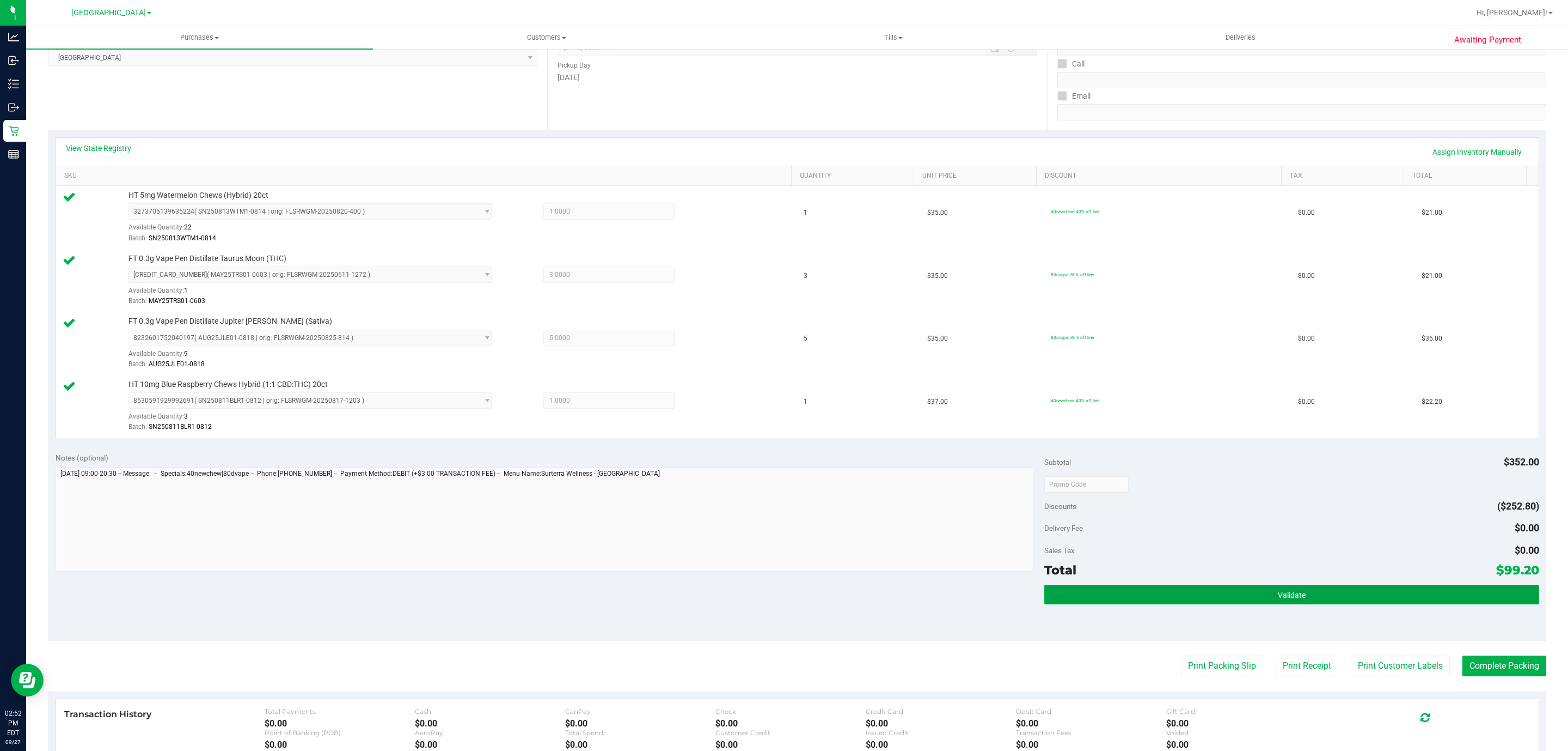
click at [1174, 599] on button "Validate" at bounding box center [1292, 594] width 494 height 20
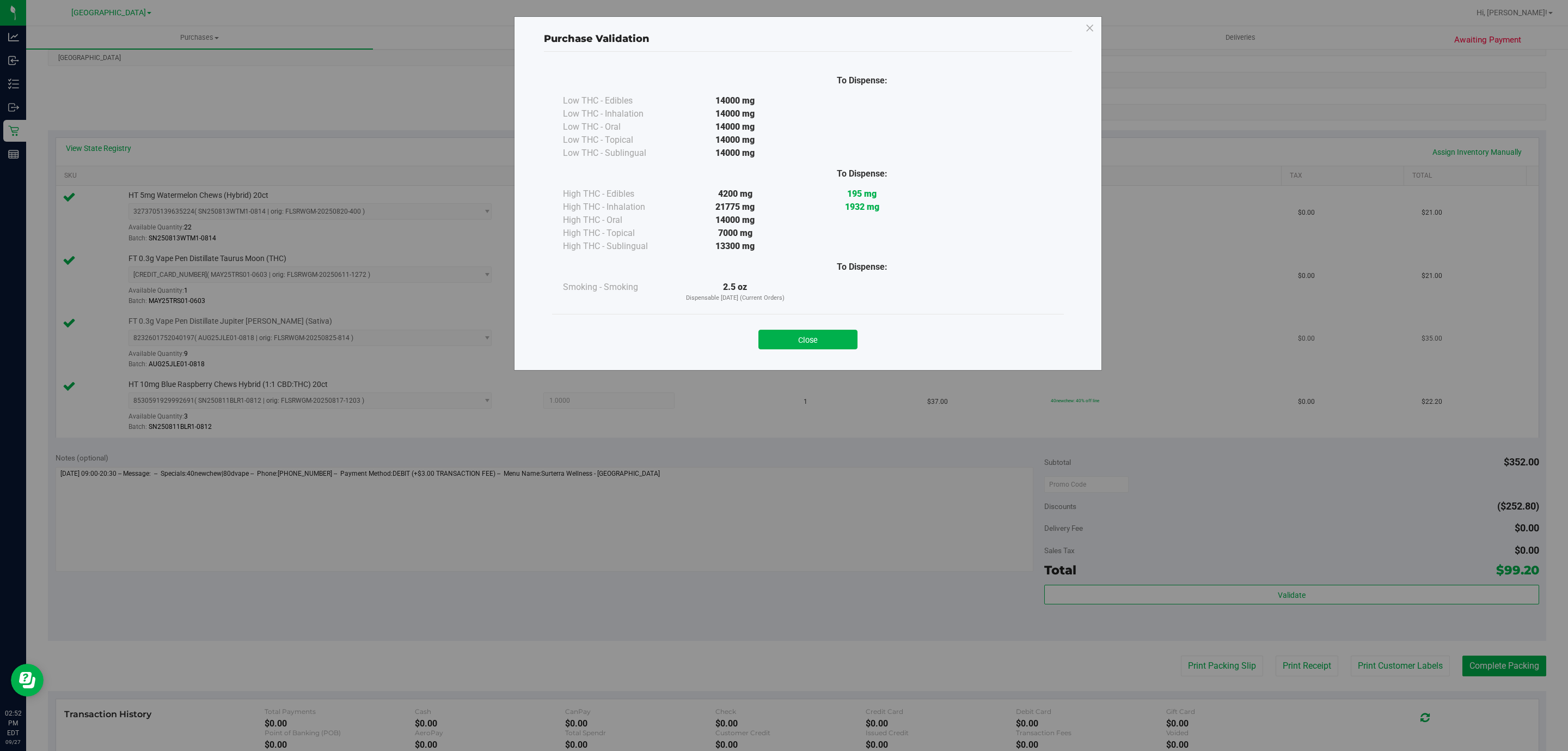
click at [801, 340] on button "Close" at bounding box center [808, 339] width 99 height 20
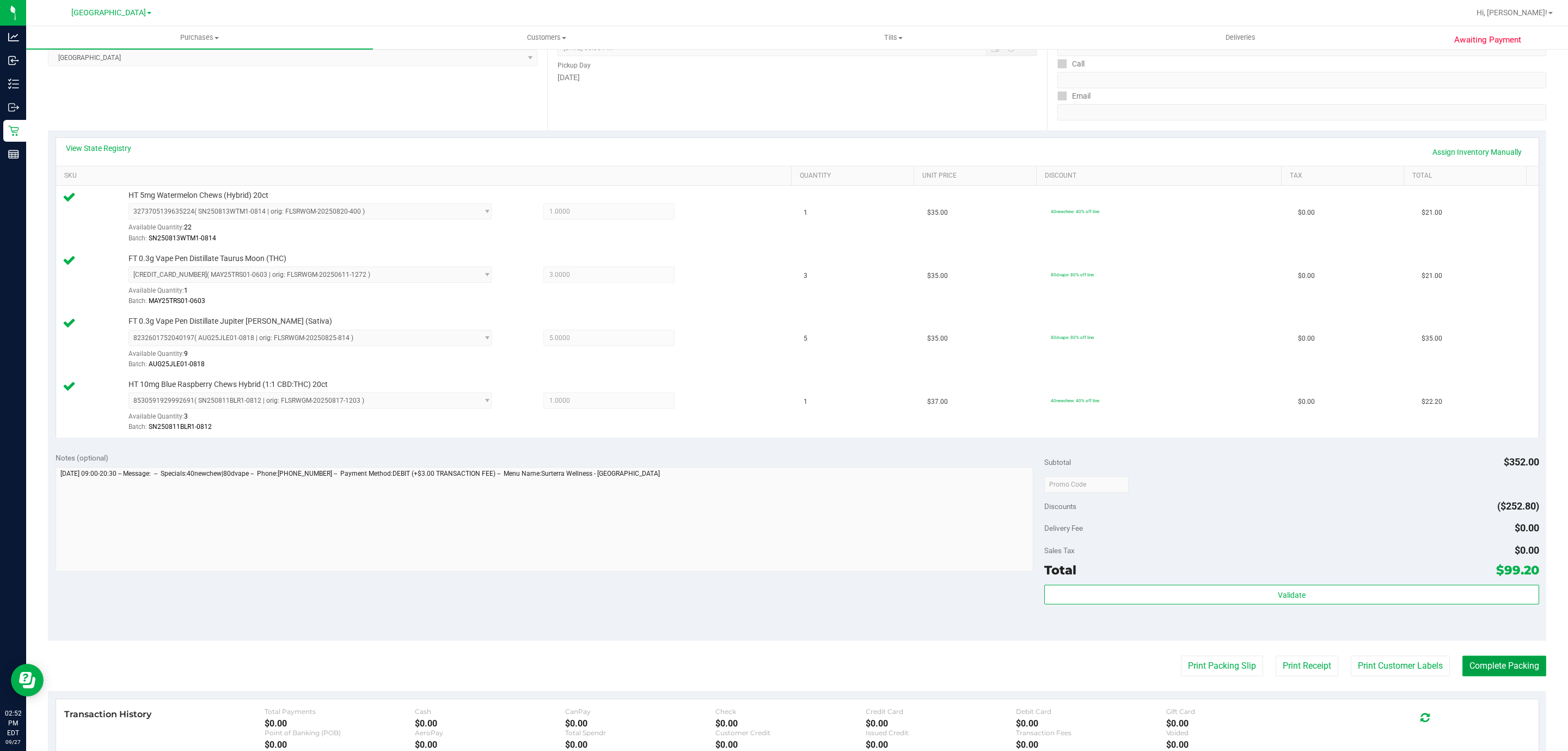
click at [1513, 676] on button "Complete Packing" at bounding box center [1505, 665] width 84 height 21
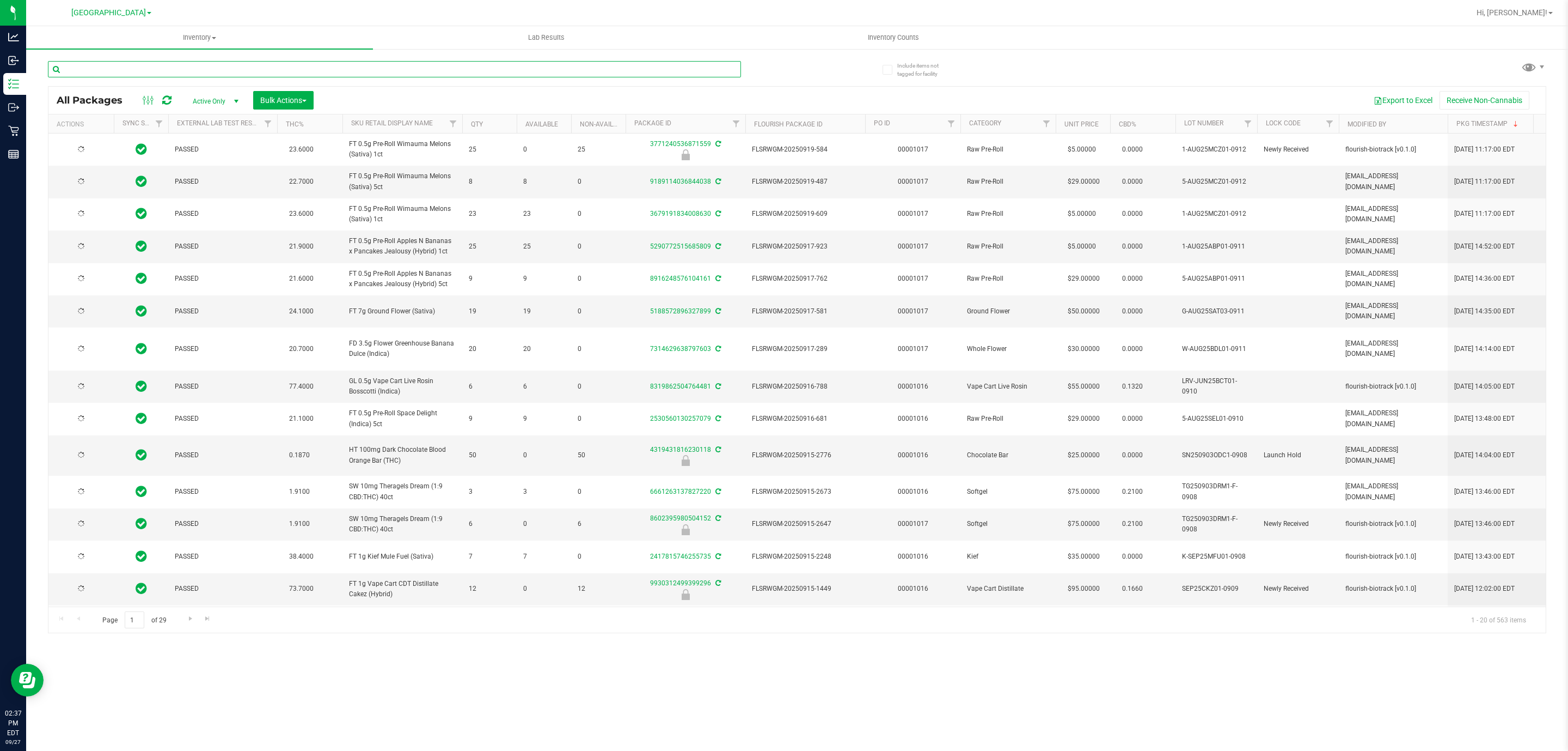
click at [157, 61] on input "text" at bounding box center [394, 69] width 693 height 17
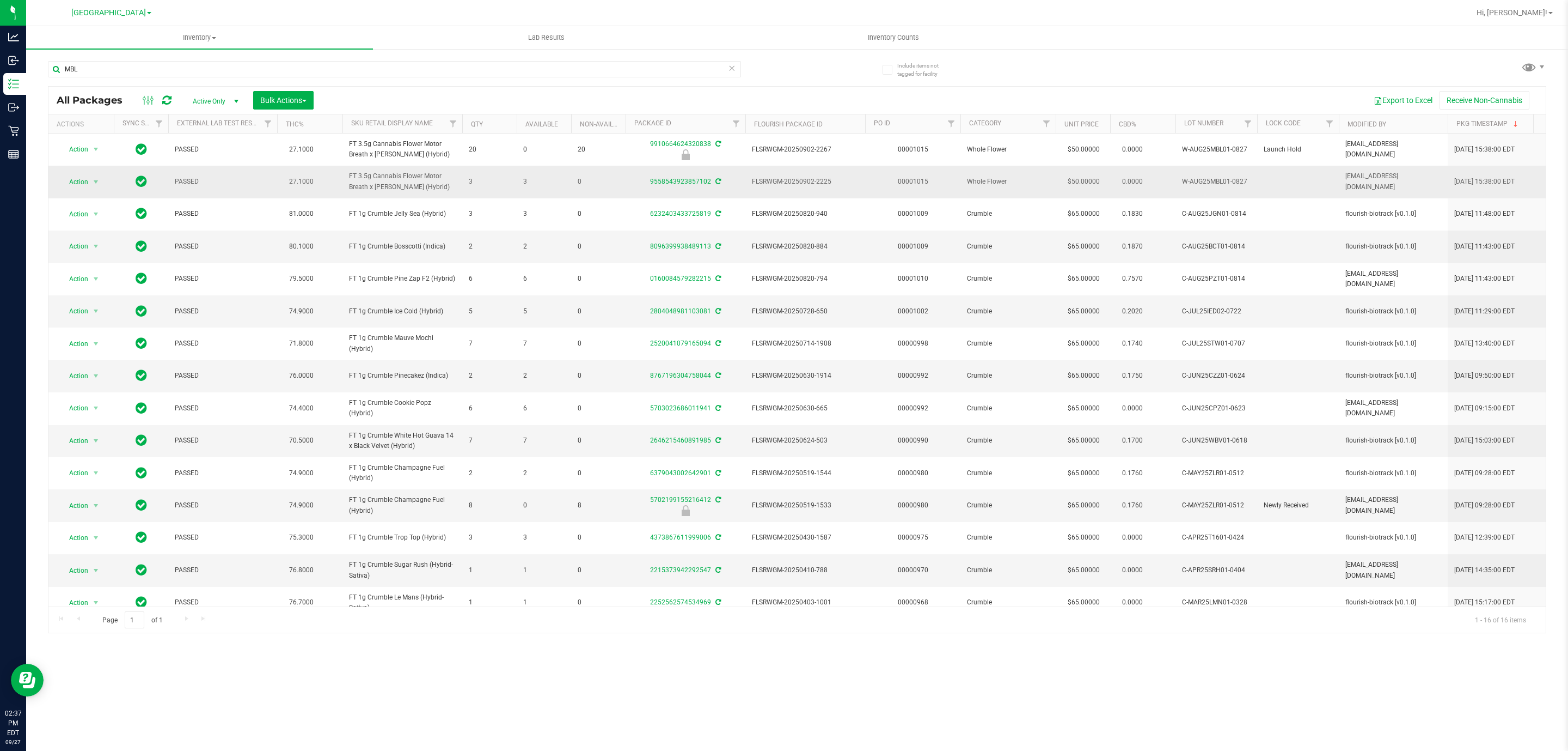
click at [393, 194] on td "FT 3.5g Cannabis Flower Motor Breath x [PERSON_NAME] (Hybrid)" at bounding box center [402, 181] width 120 height 32
click at [397, 191] on span "FT 3.5g Cannabis Flower Motor Breath x [PERSON_NAME] (Hybrid)" at bounding box center [402, 181] width 107 height 21
copy tr "FT 3.5g Cannabis Flower Motor Breath x [PERSON_NAME] (Hybrid)"
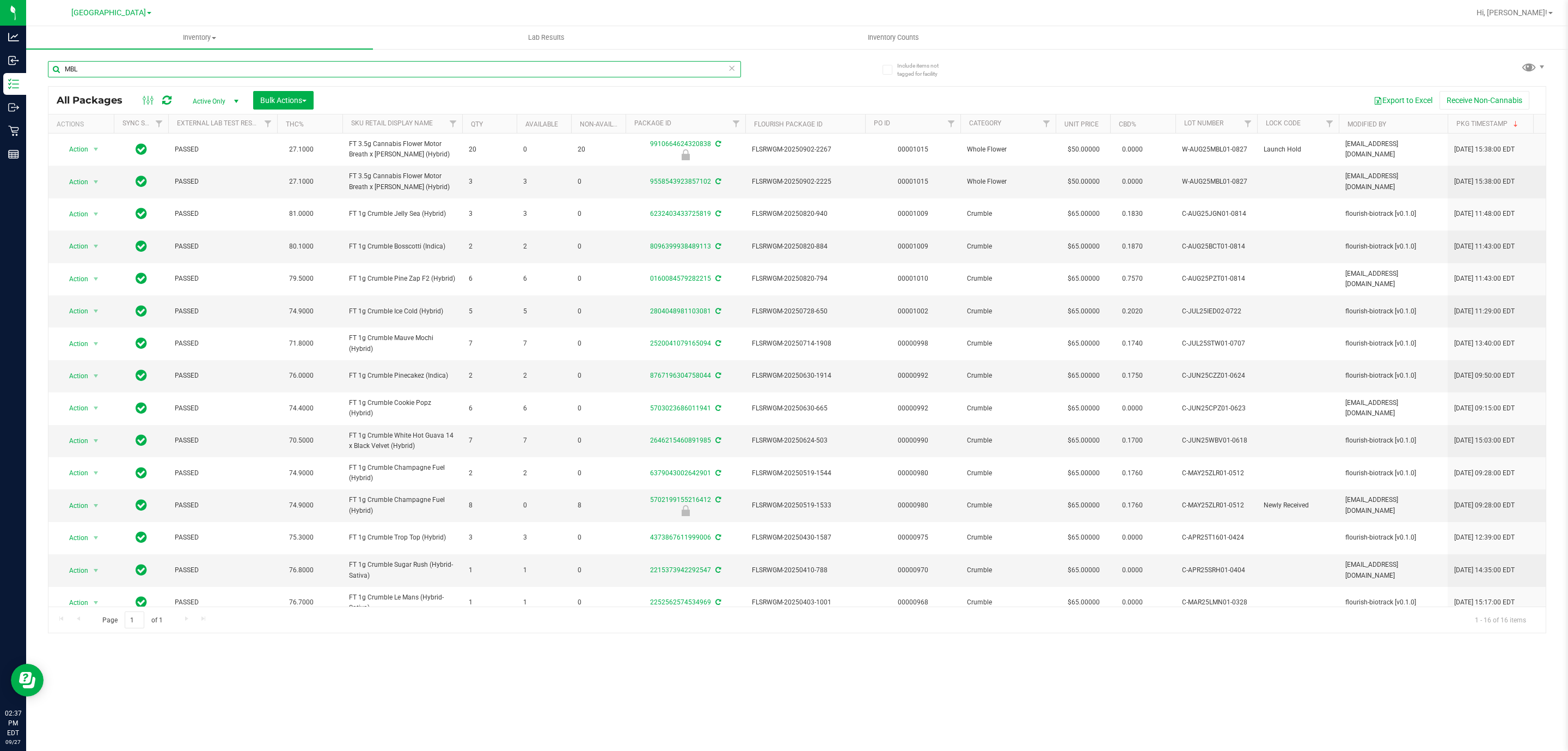
click at [267, 67] on input "MBL" at bounding box center [394, 69] width 693 height 17
click at [265, 67] on input "MBL" at bounding box center [394, 69] width 693 height 17
paste input "FT 3.5g Cannabis Flower Motor Breath x [PERSON_NAME] (Hybrid)"
type input "FT 3.5g Cannabis Flower Motor Breath x [PERSON_NAME] (Hybrid)"
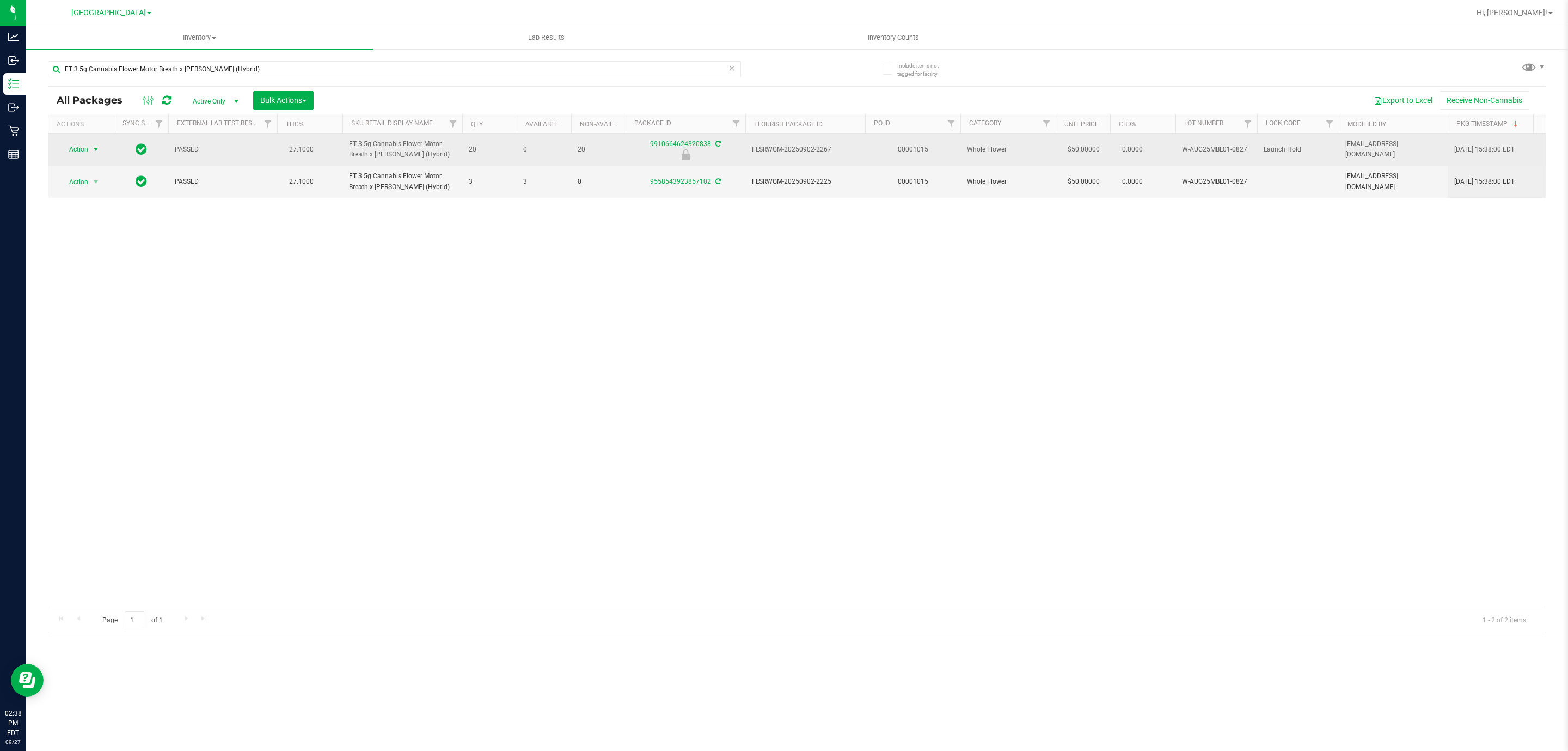
click at [97, 151] on span "select" at bounding box center [96, 149] width 9 height 9
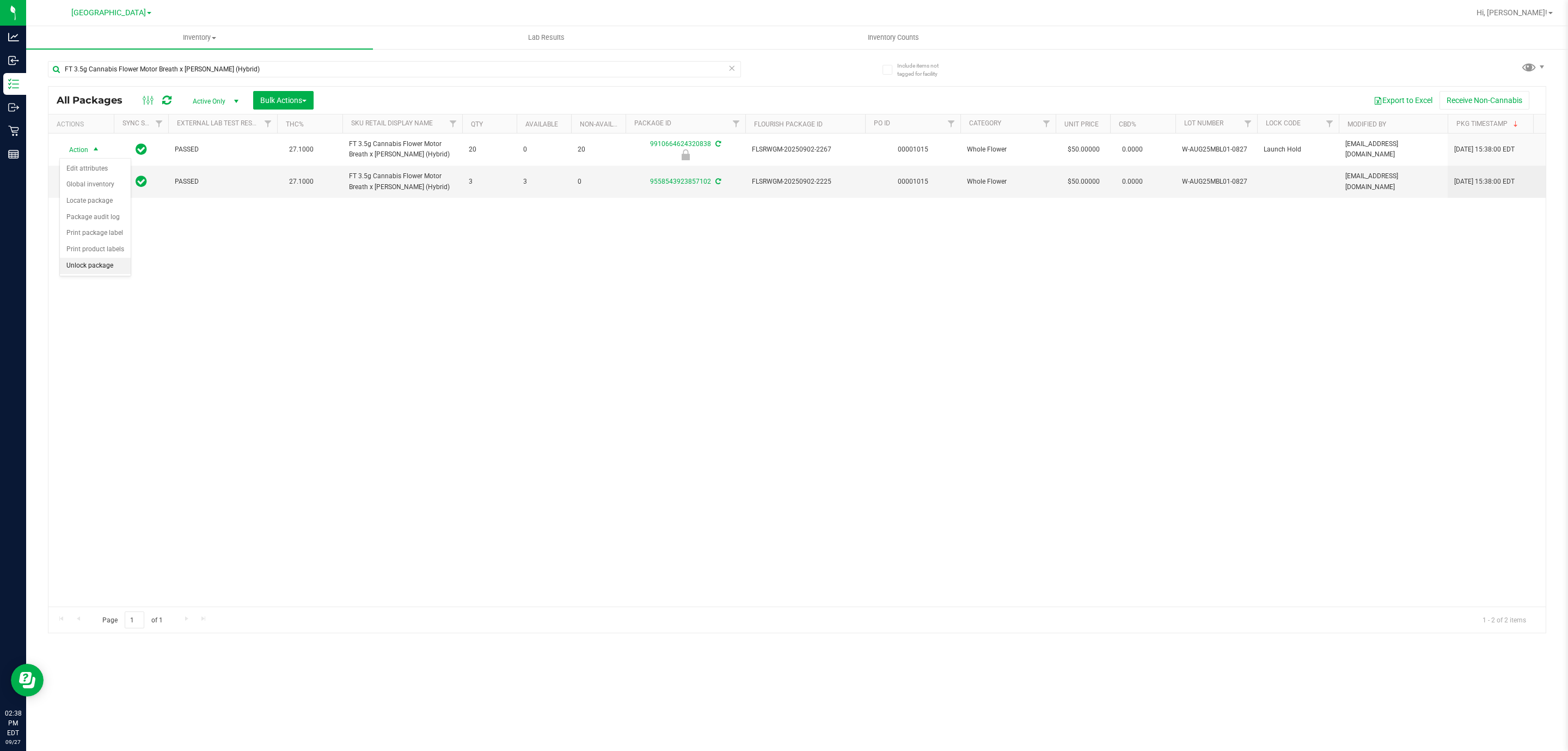
click at [80, 274] on li "Unlock package" at bounding box center [95, 265] width 70 height 17
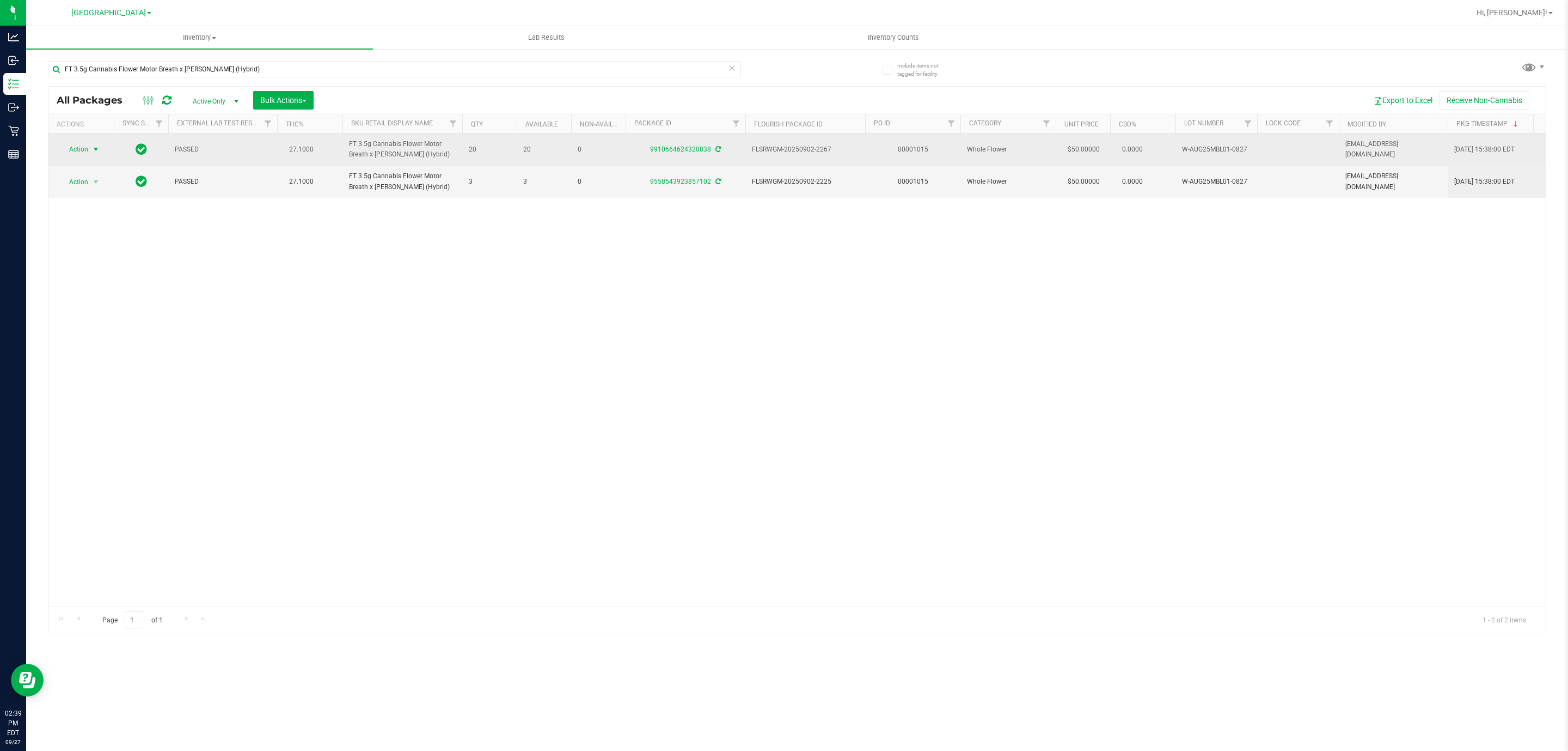
click at [85, 143] on span "Action" at bounding box center [74, 149] width 29 height 15
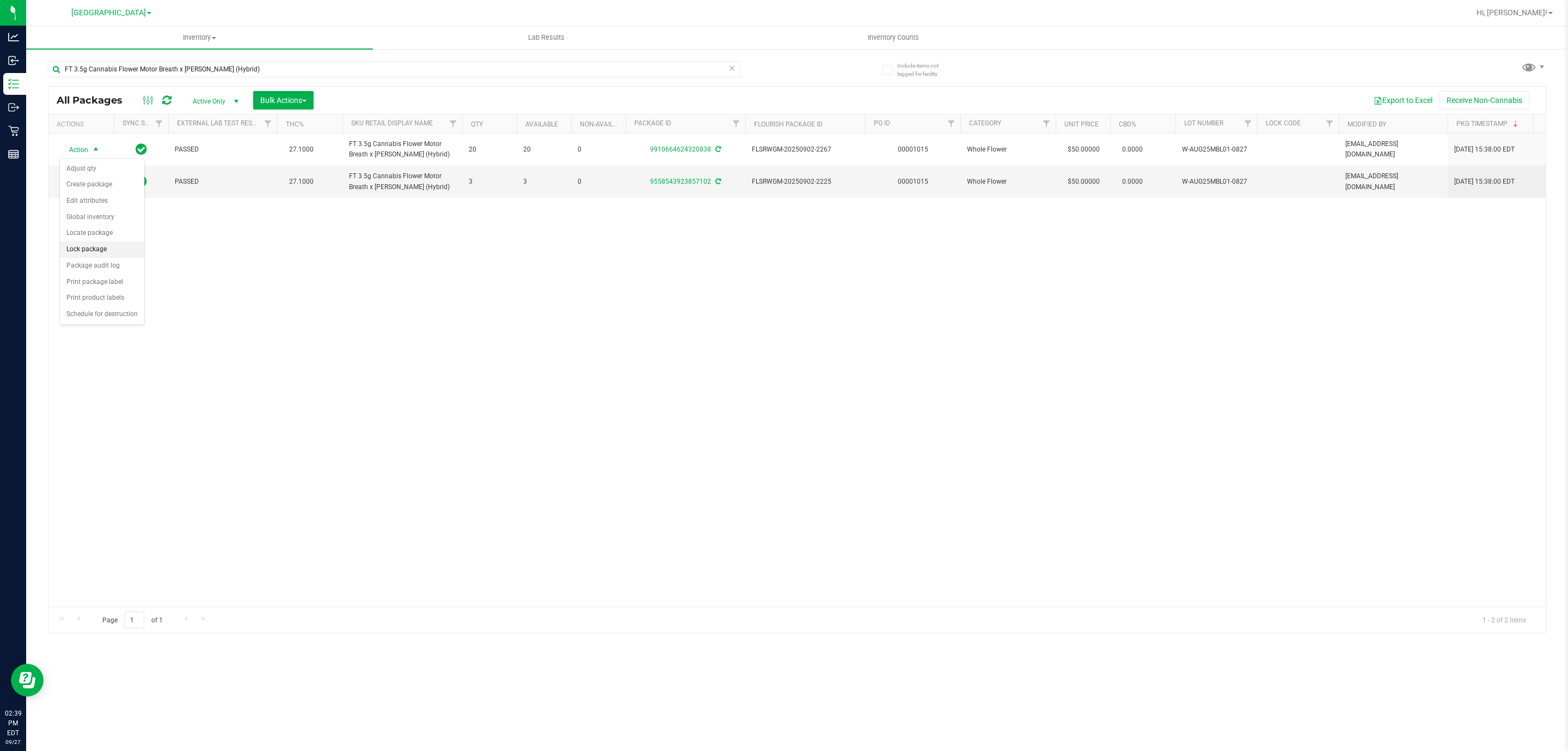
click at [118, 250] on li "Lock package" at bounding box center [102, 250] width 85 height 17
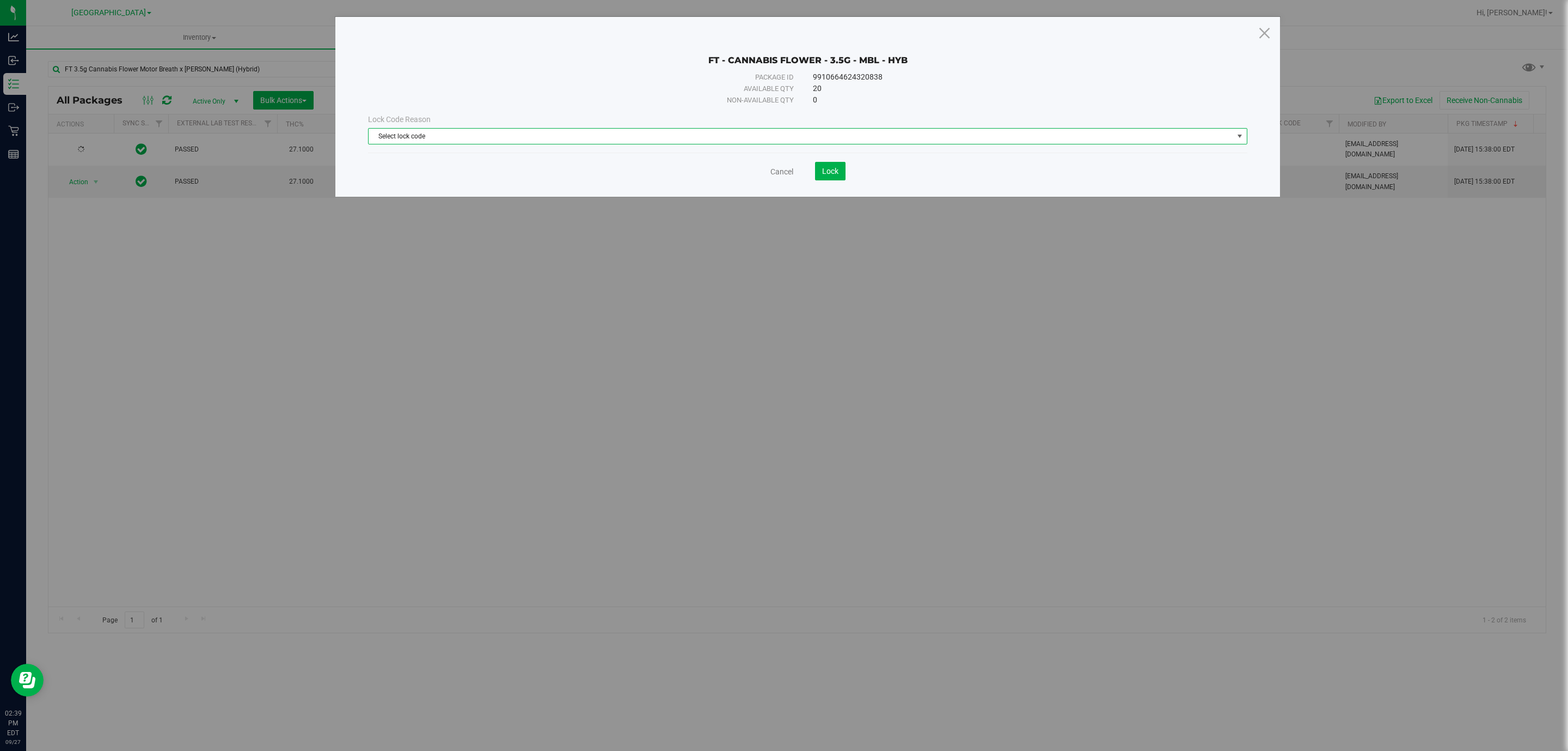
click at [604, 139] on span "Select lock code" at bounding box center [801, 135] width 865 height 15
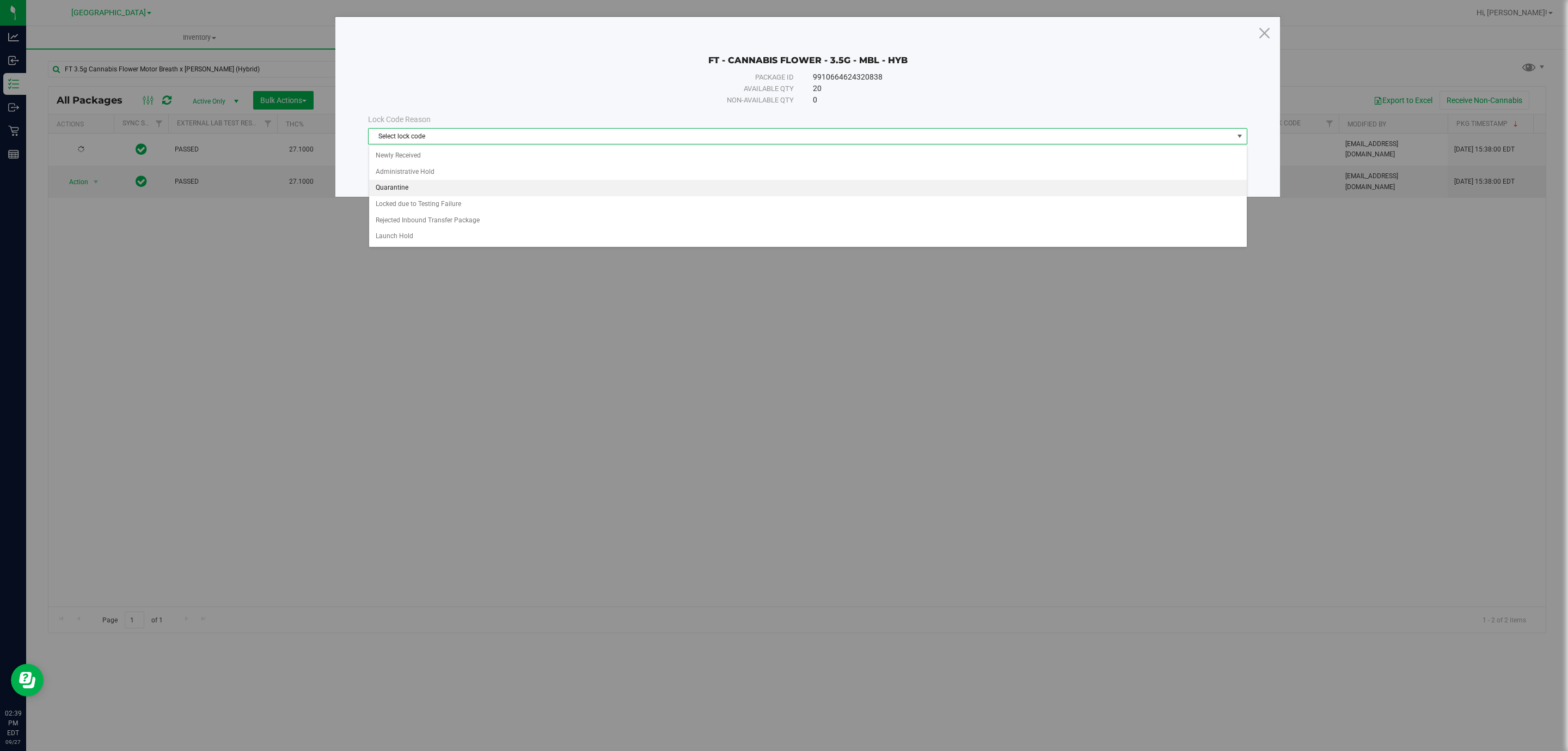
click at [599, 194] on li "Quarantine" at bounding box center [808, 188] width 877 height 17
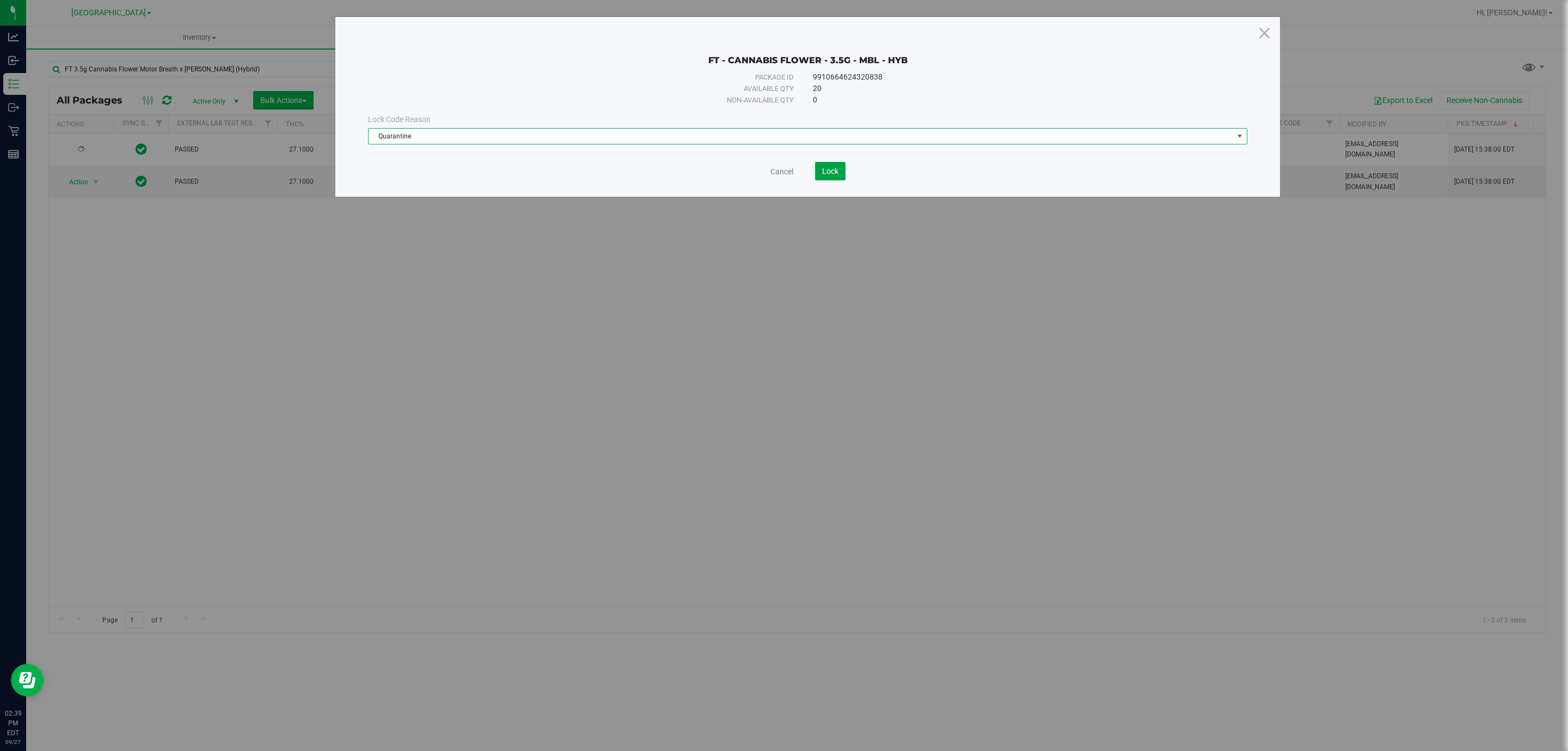
click at [834, 177] on button "Lock" at bounding box center [830, 170] width 31 height 18
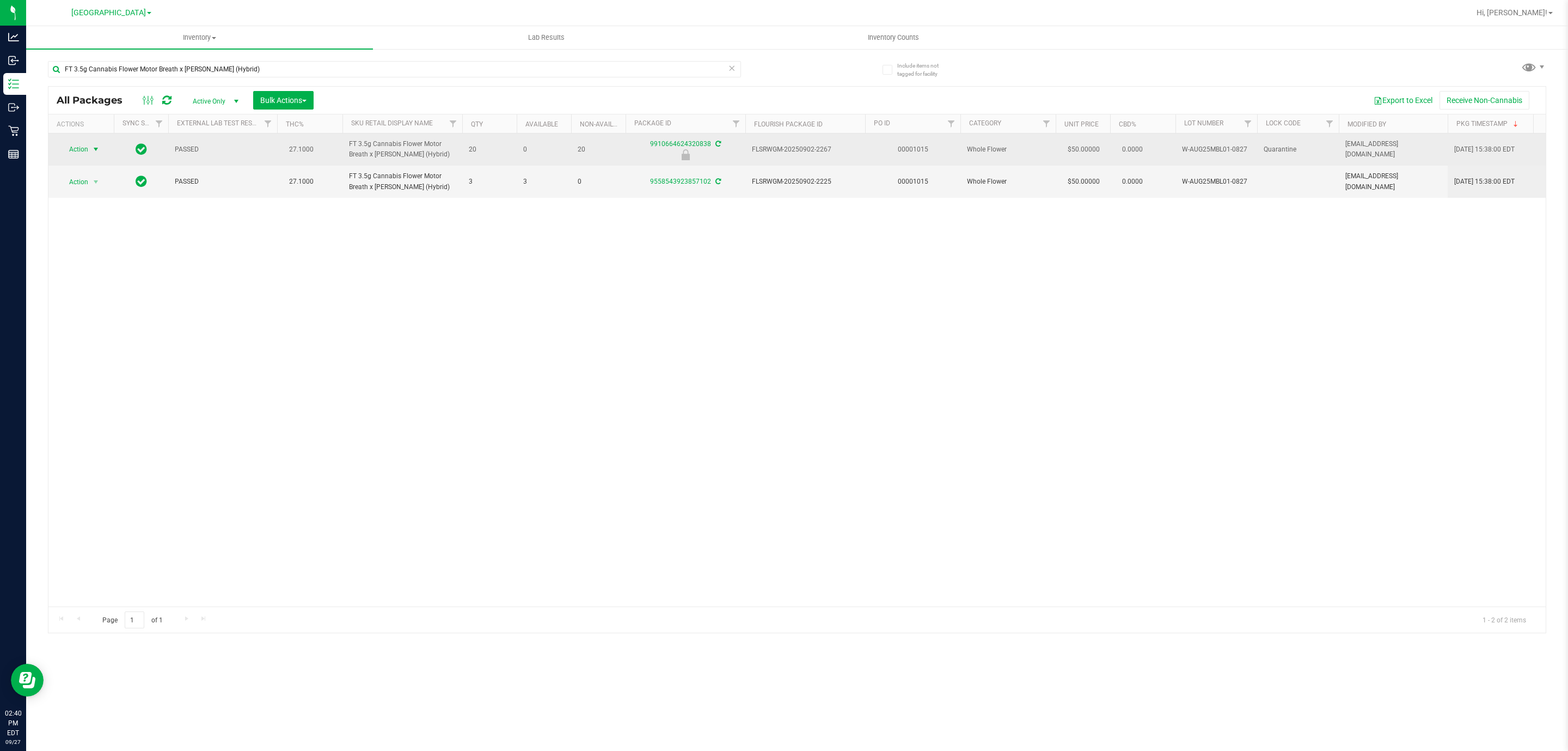
click at [87, 151] on span "Action" at bounding box center [74, 149] width 29 height 15
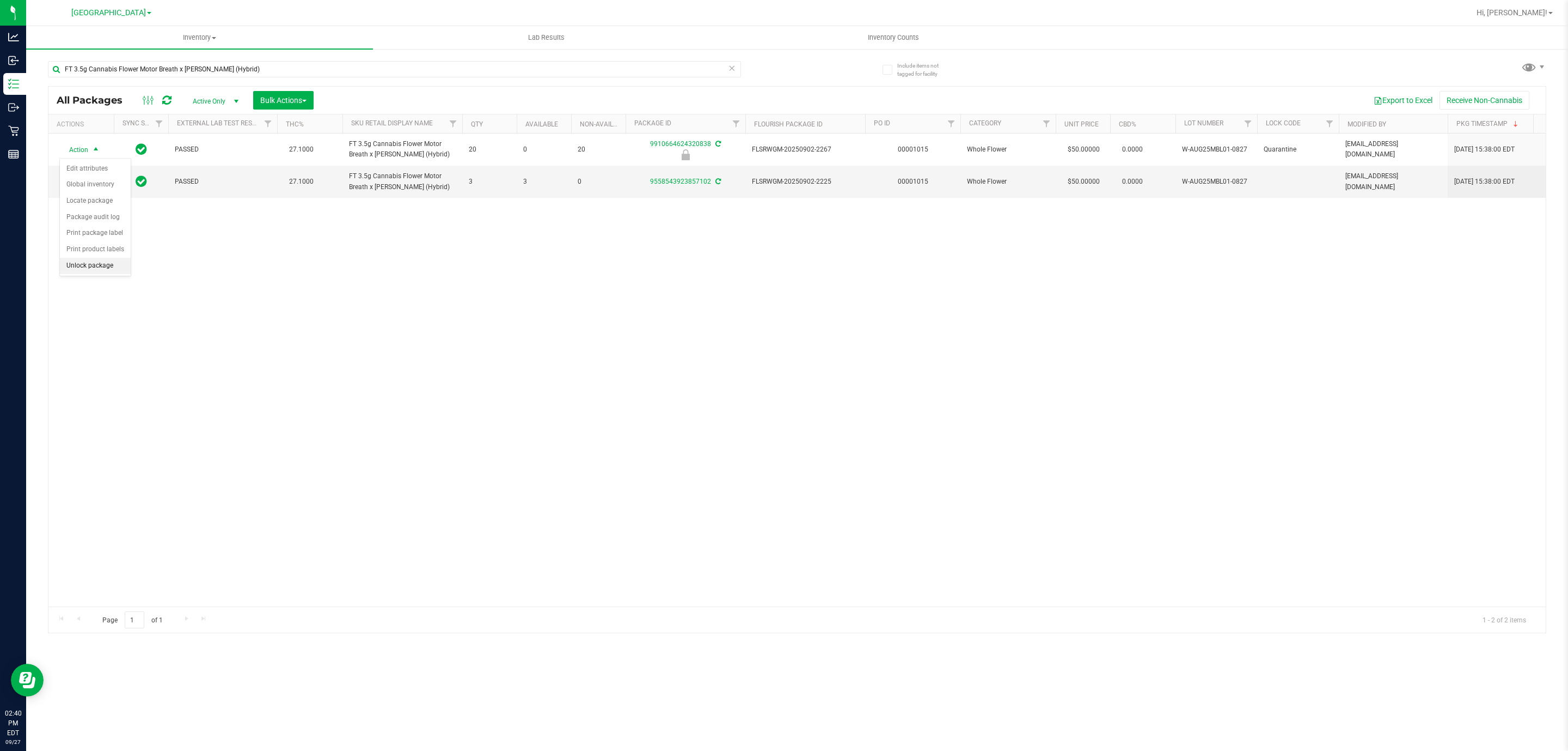
click at [86, 273] on li "Unlock package" at bounding box center [95, 265] width 70 height 17
